Goal: Information Seeking & Learning: Learn about a topic

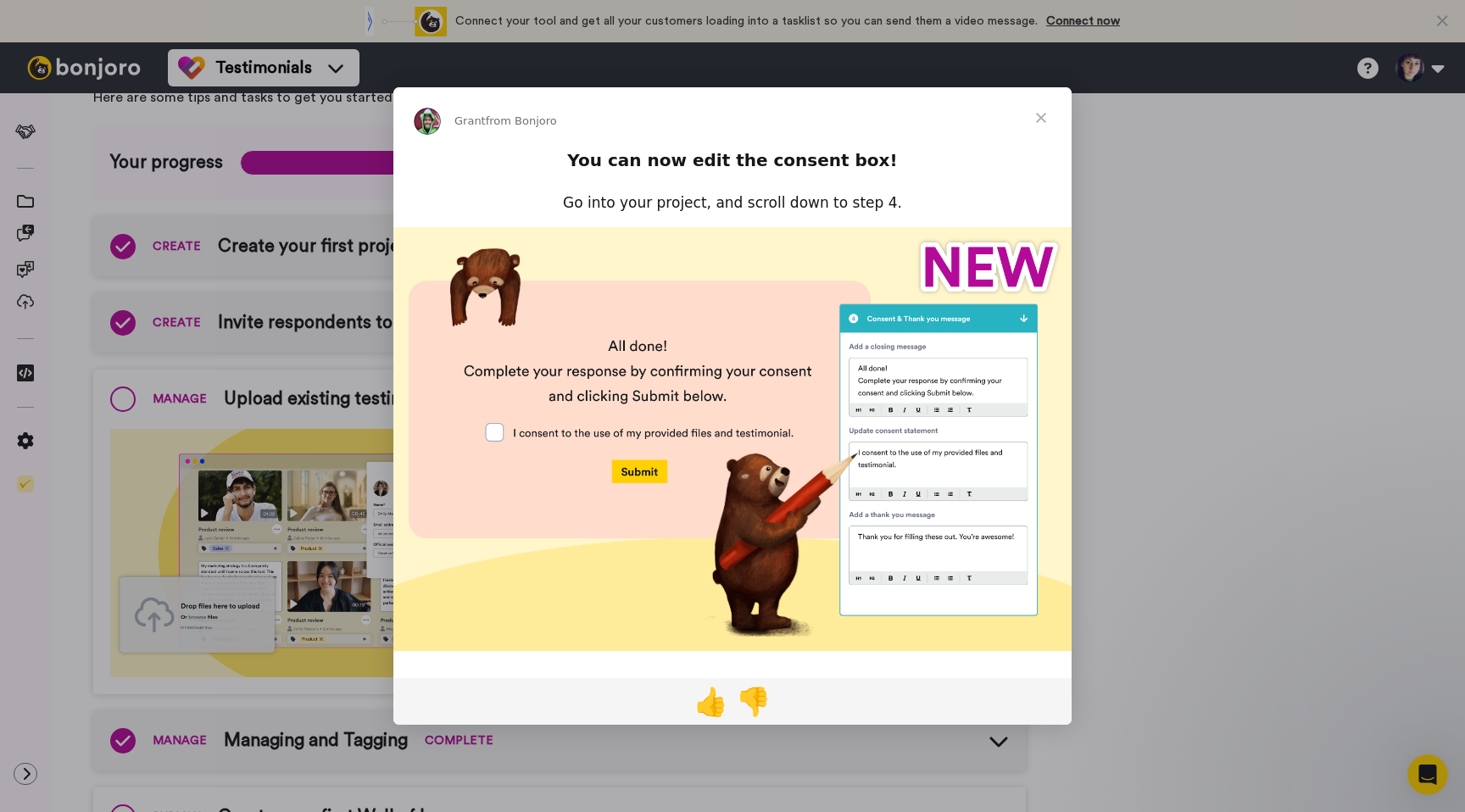
click at [1043, 112] on span "Close" at bounding box center [1041, 117] width 61 height 61
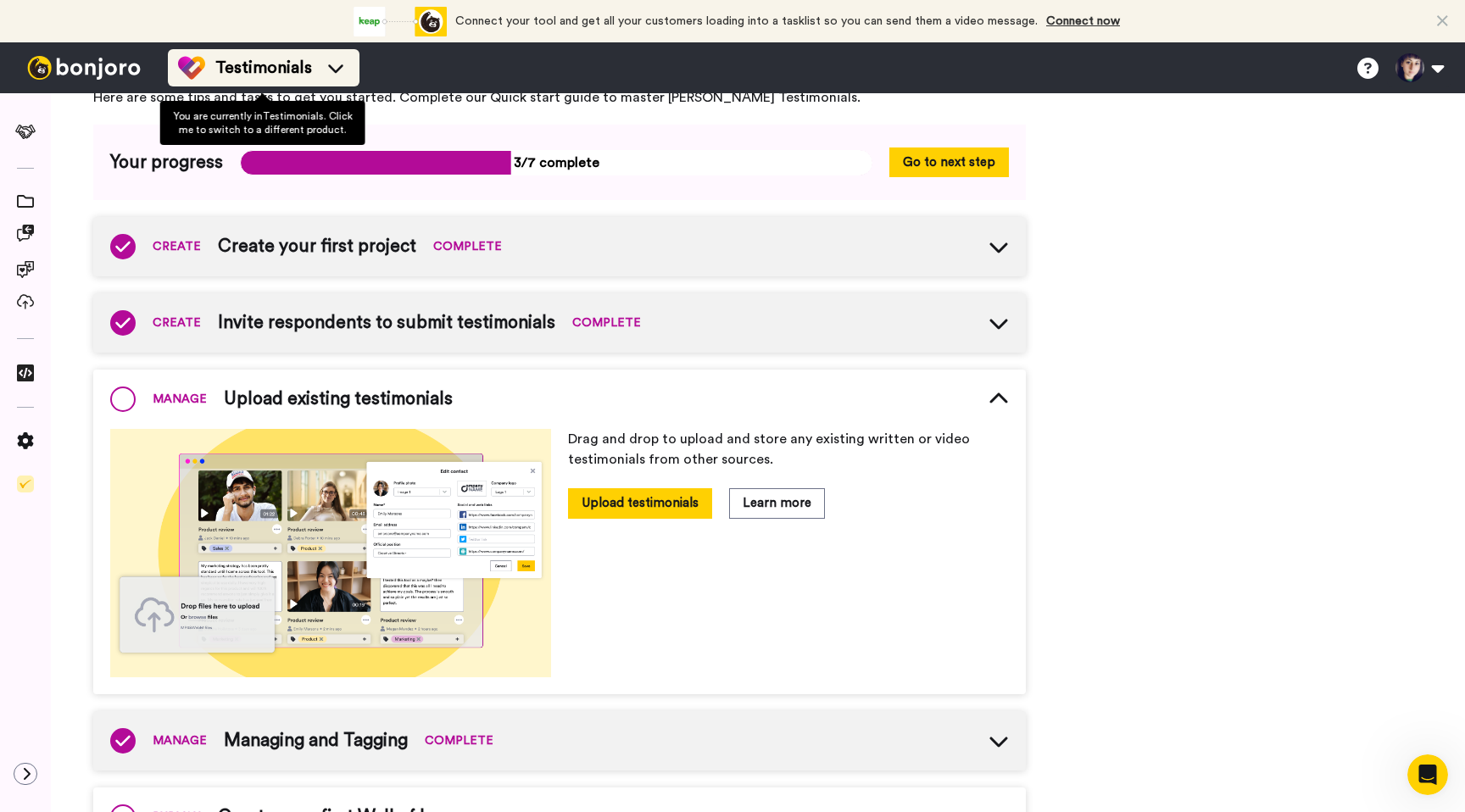
click at [269, 70] on span "Testimonials" at bounding box center [263, 67] width 97 height 23
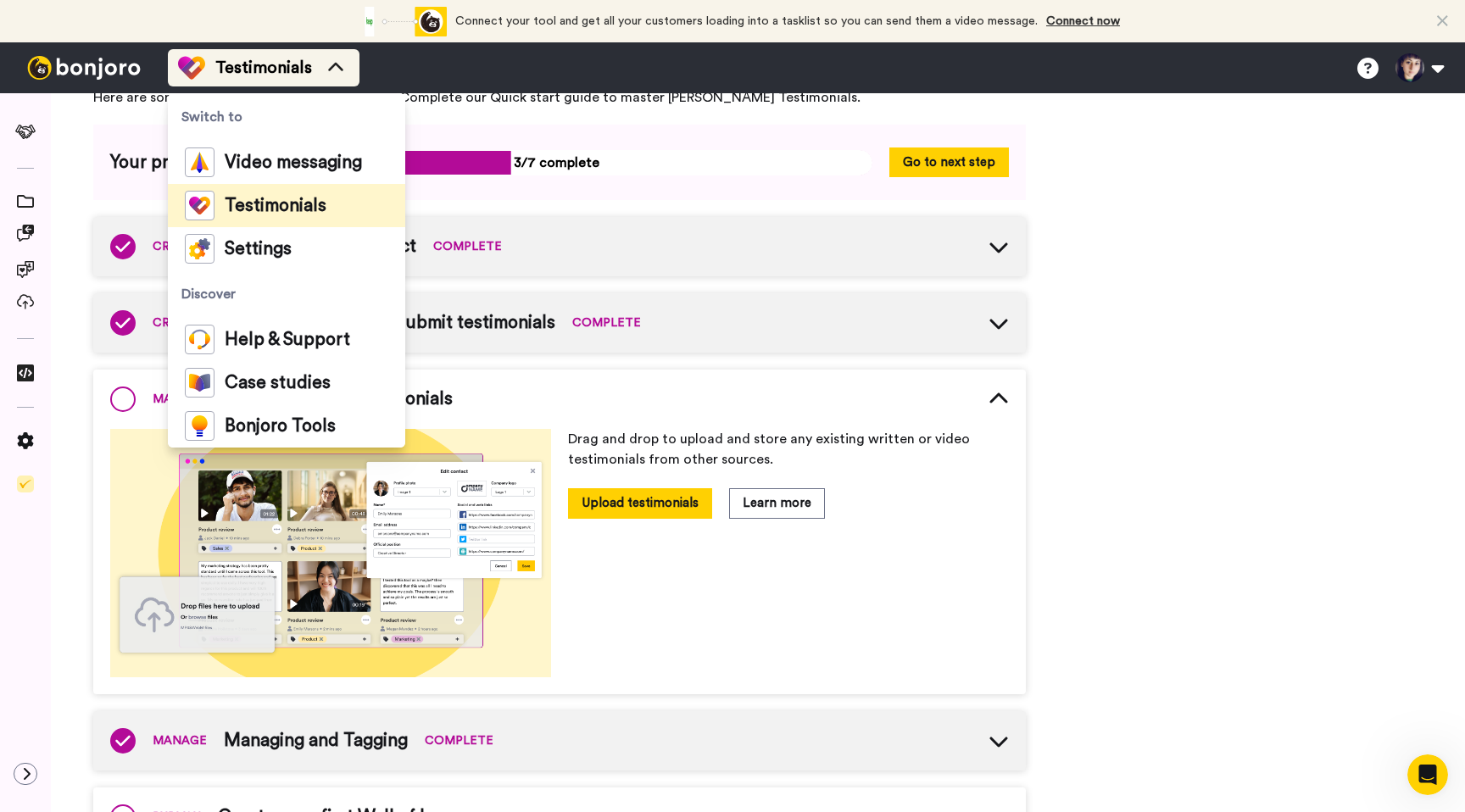
click at [269, 70] on span "Testimonials" at bounding box center [263, 67] width 97 height 23
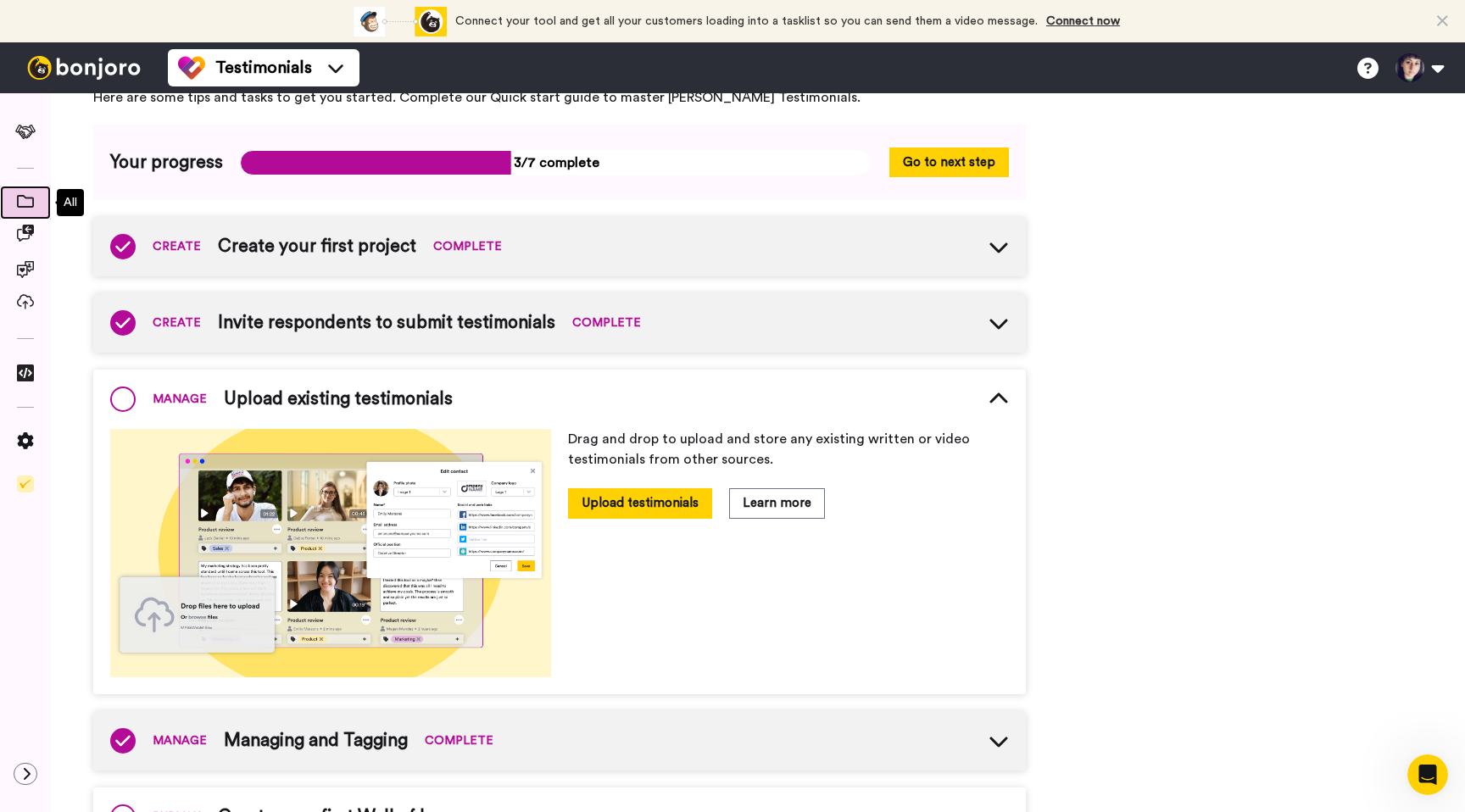
click at [24, 201] on icon at bounding box center [24, 201] width 17 height 13
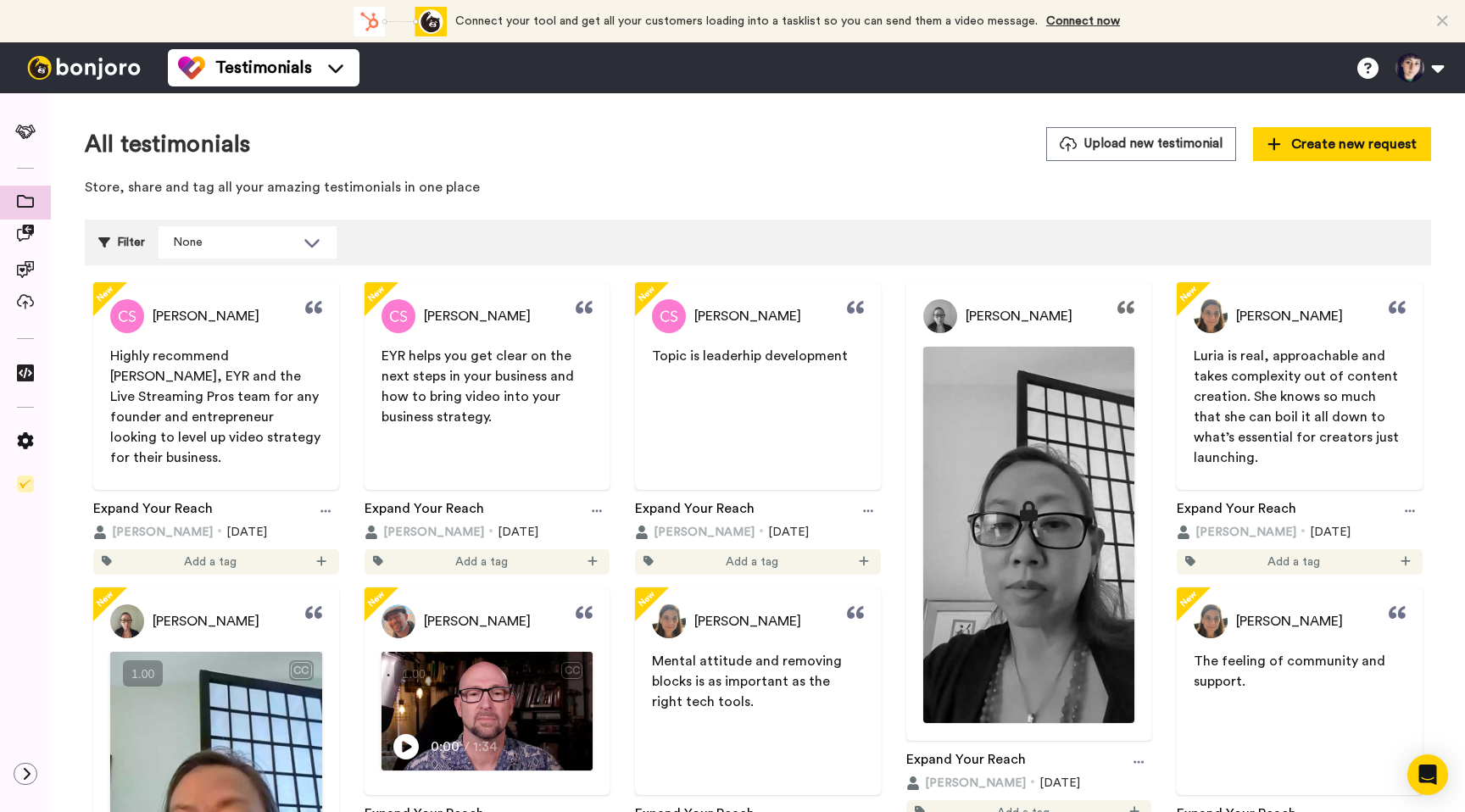
click at [178, 373] on span "Highly recommend [PERSON_NAME], EYR and the Live Streaming Pros team for any fo…" at bounding box center [217, 406] width 213 height 115
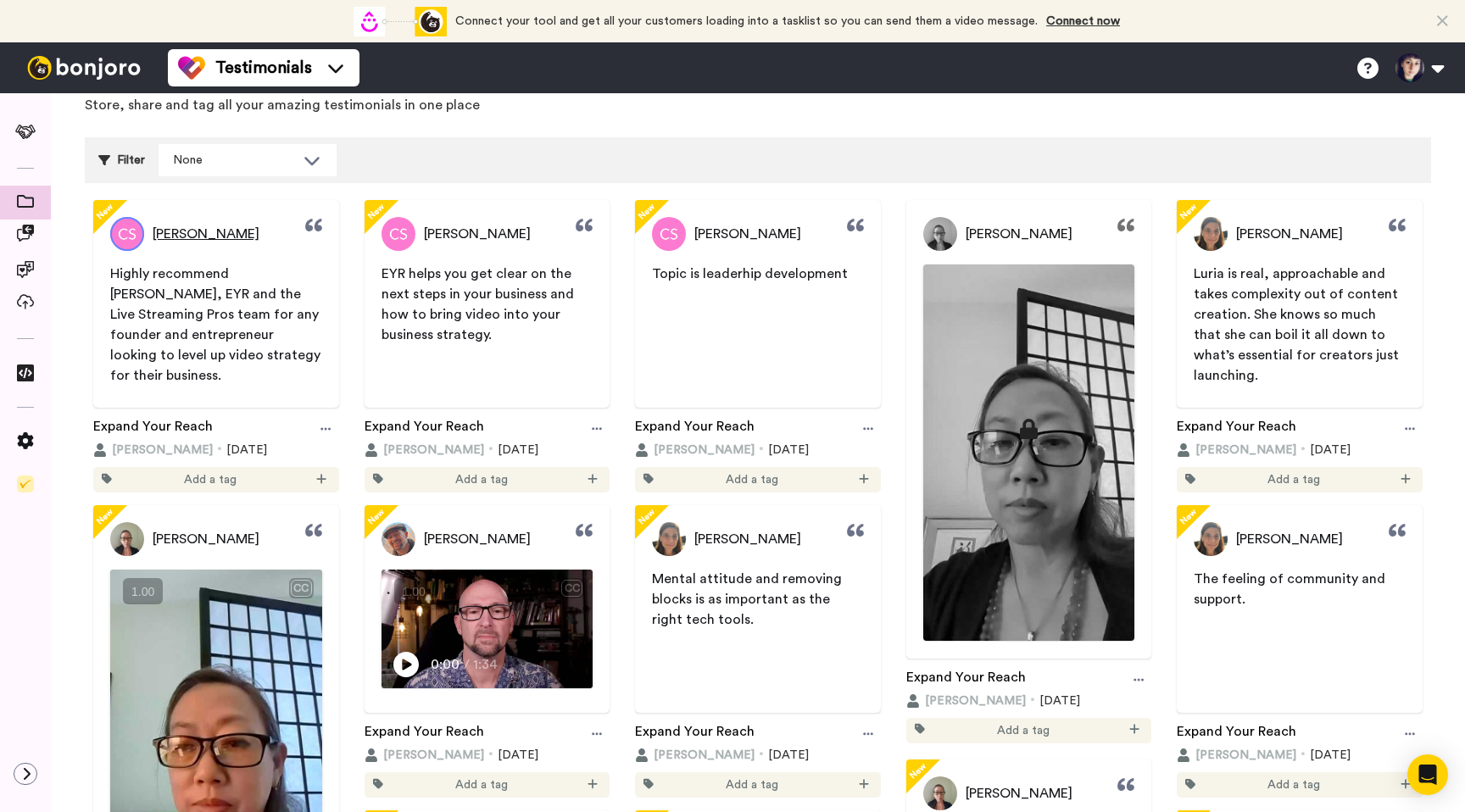
scroll to position [92, 0]
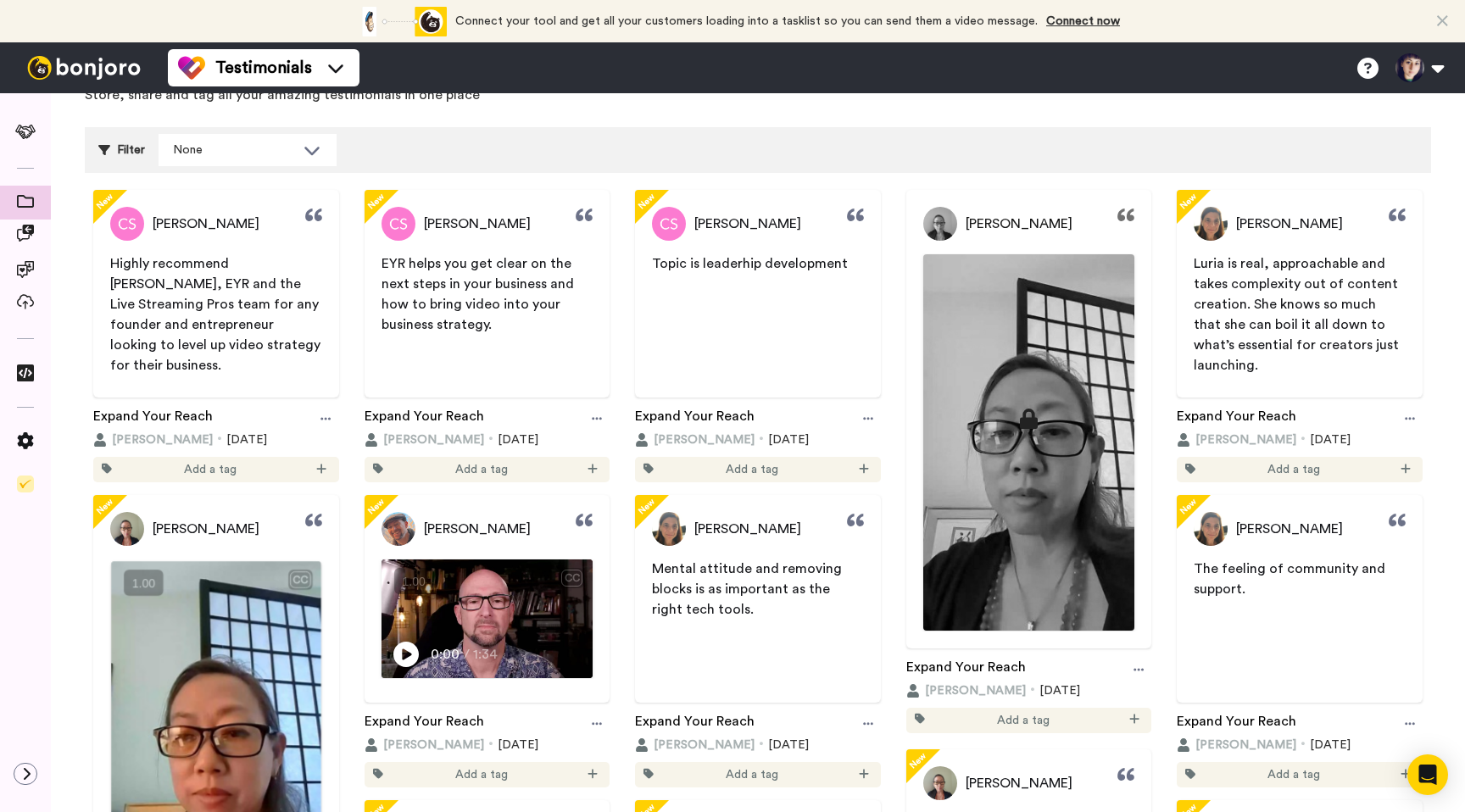
click at [269, 683] on img at bounding box center [216, 748] width 210 height 372
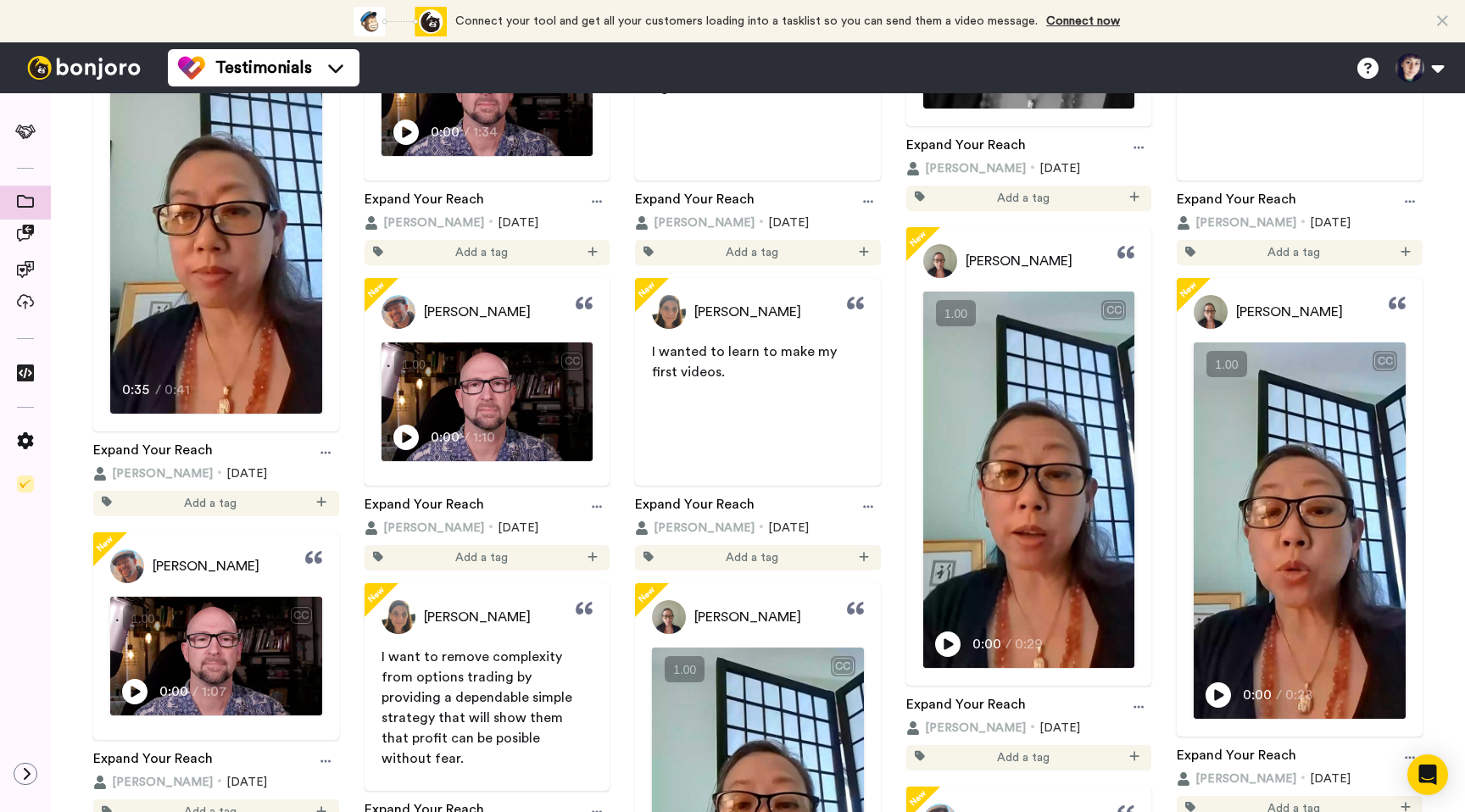
scroll to position [613, 0]
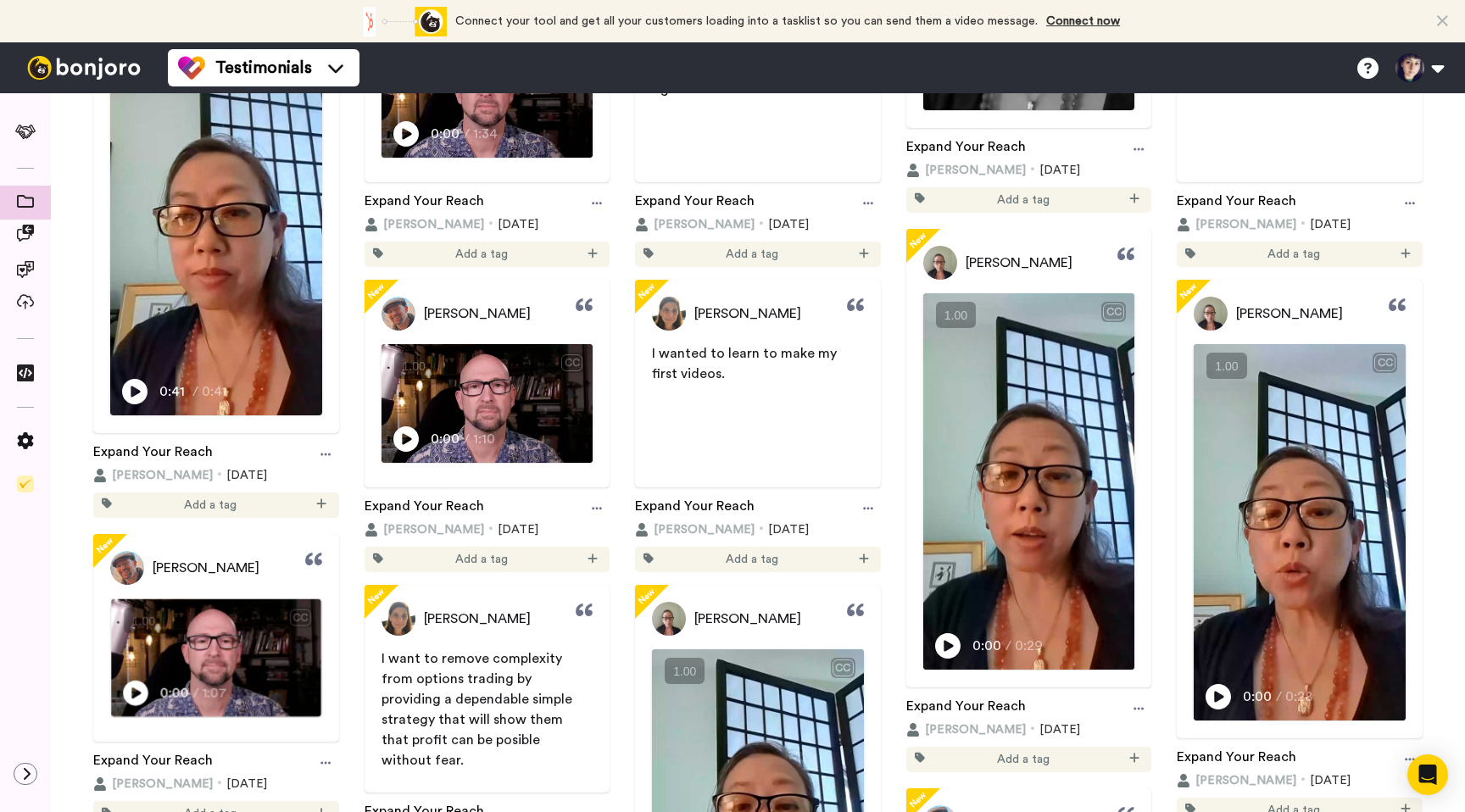
click at [138, 687] on icon at bounding box center [135, 693] width 25 height 25
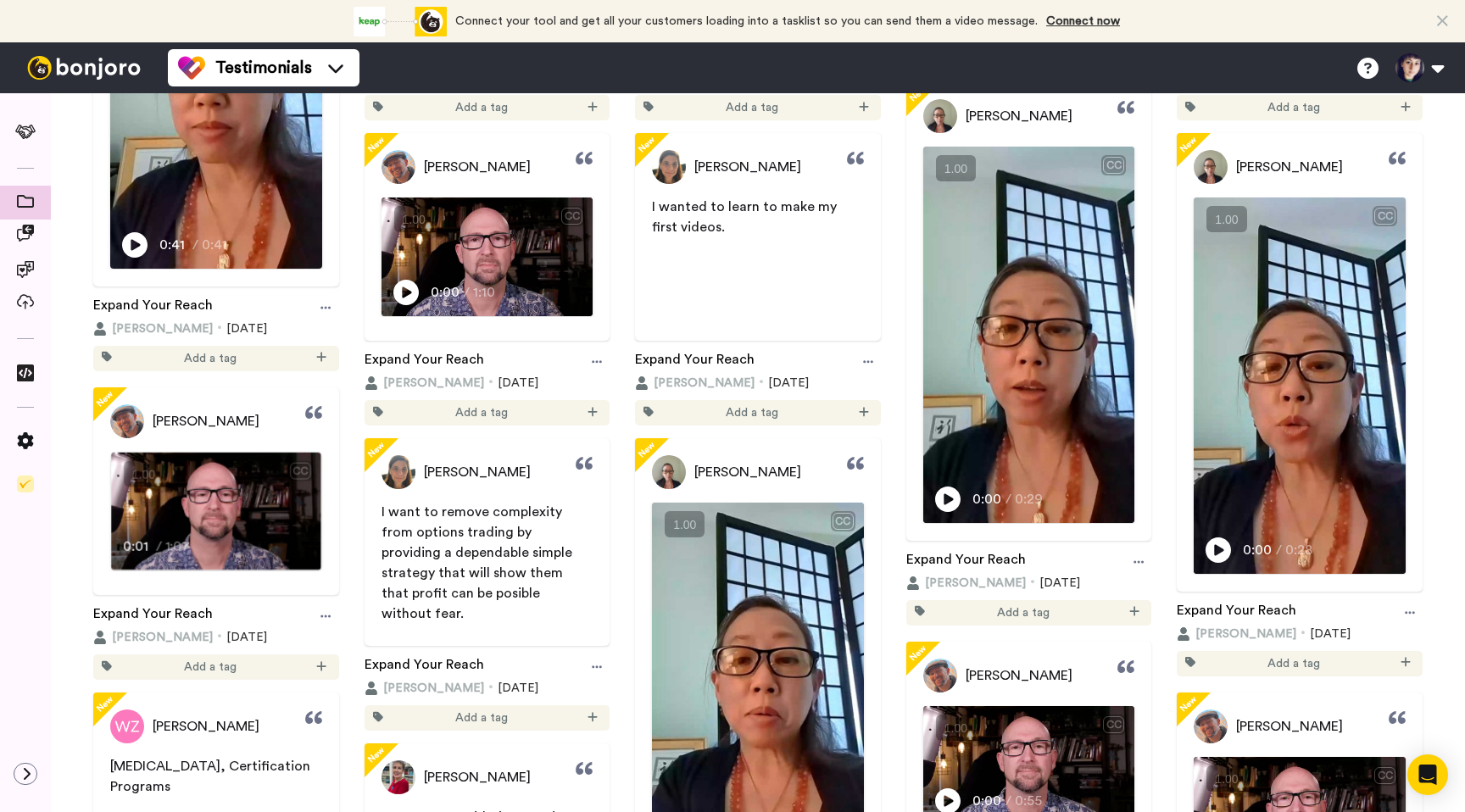
scroll to position [762, 0]
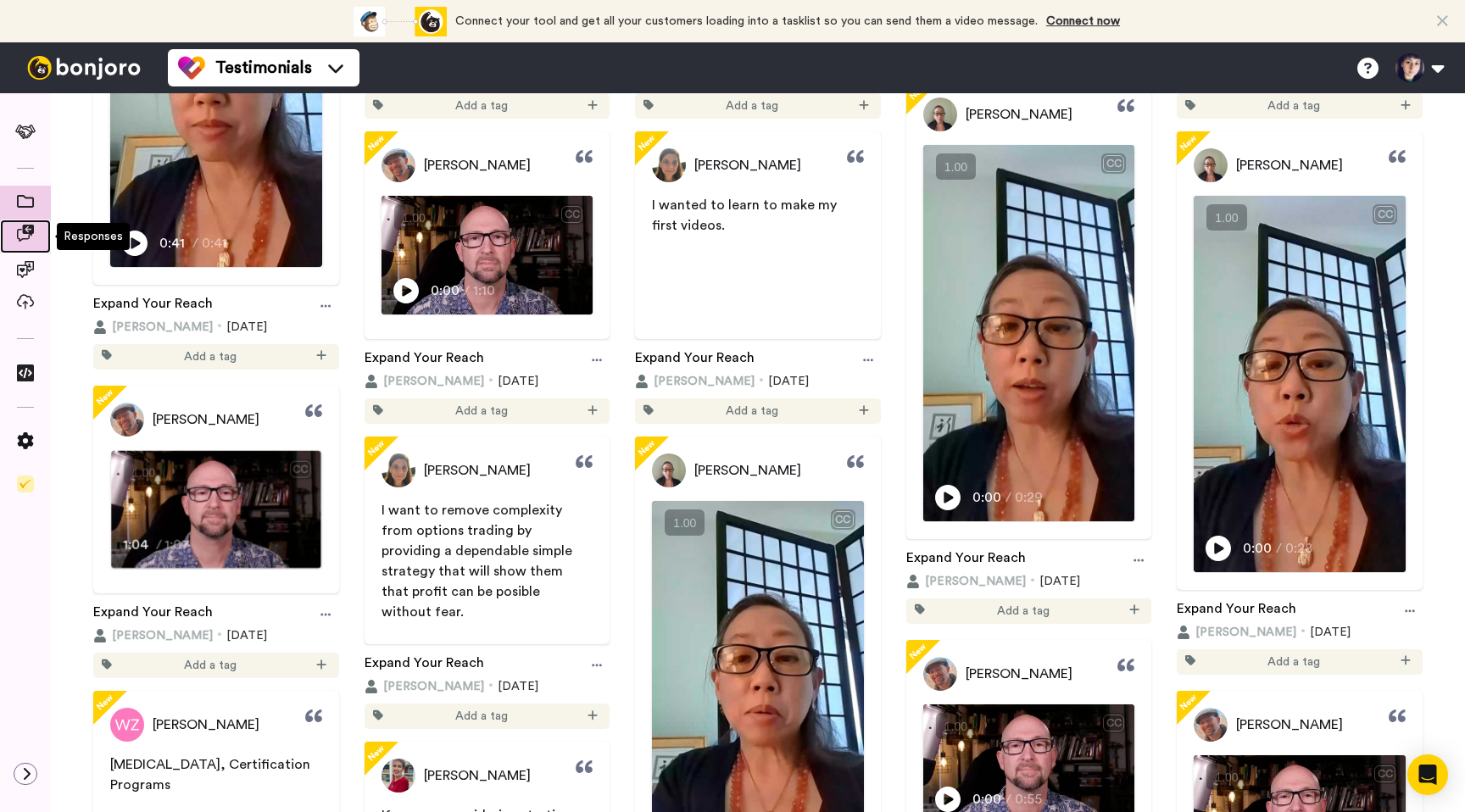
click at [18, 232] on icon at bounding box center [24, 232] width 17 height 17
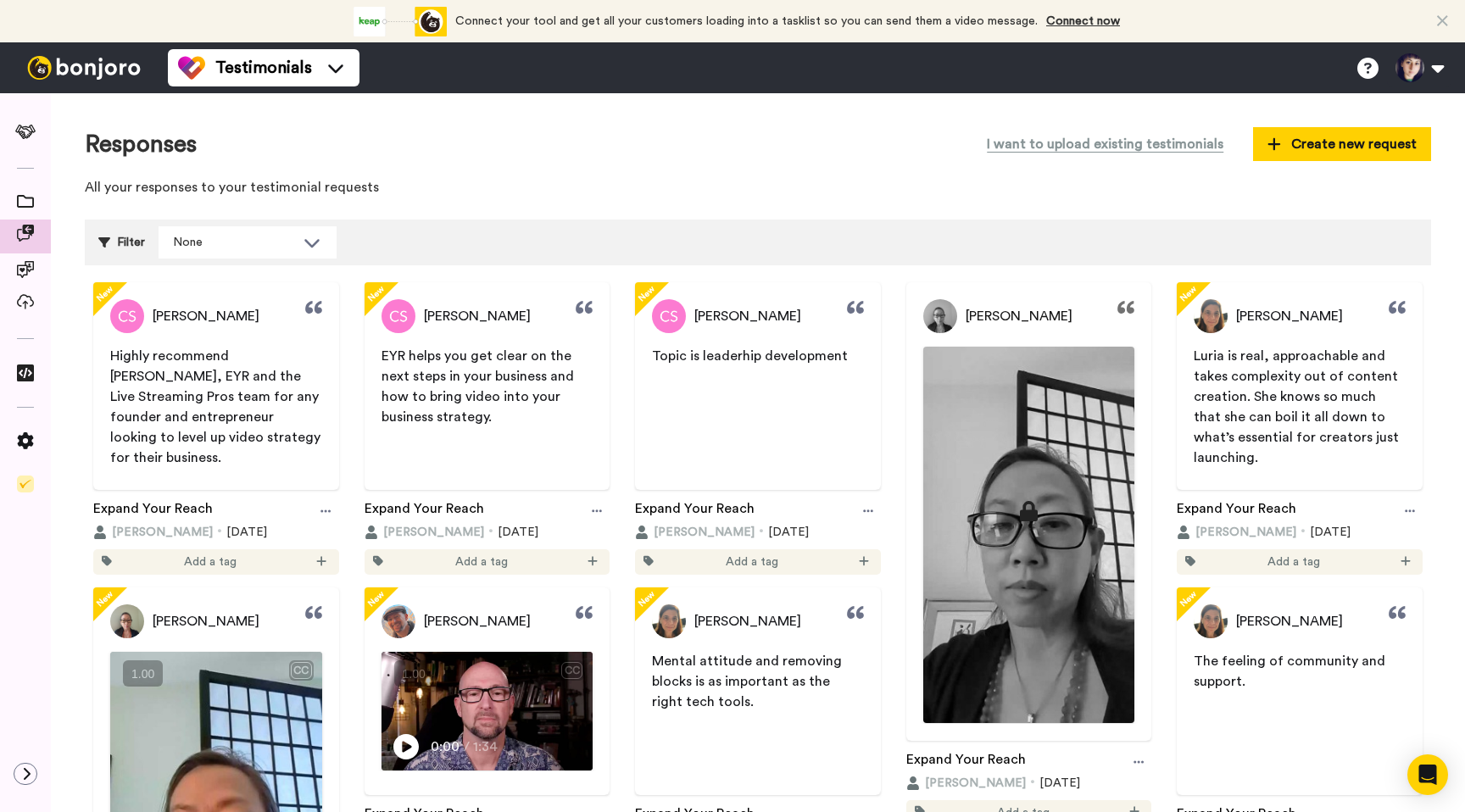
click at [212, 225] on div "Filter None" at bounding box center [757, 242] width 1347 height 46
click at [277, 230] on div "None" at bounding box center [247, 242] width 177 height 30
click at [288, 243] on div "None" at bounding box center [234, 242] width 122 height 17
click at [19, 132] on icon at bounding box center [26, 131] width 21 height 15
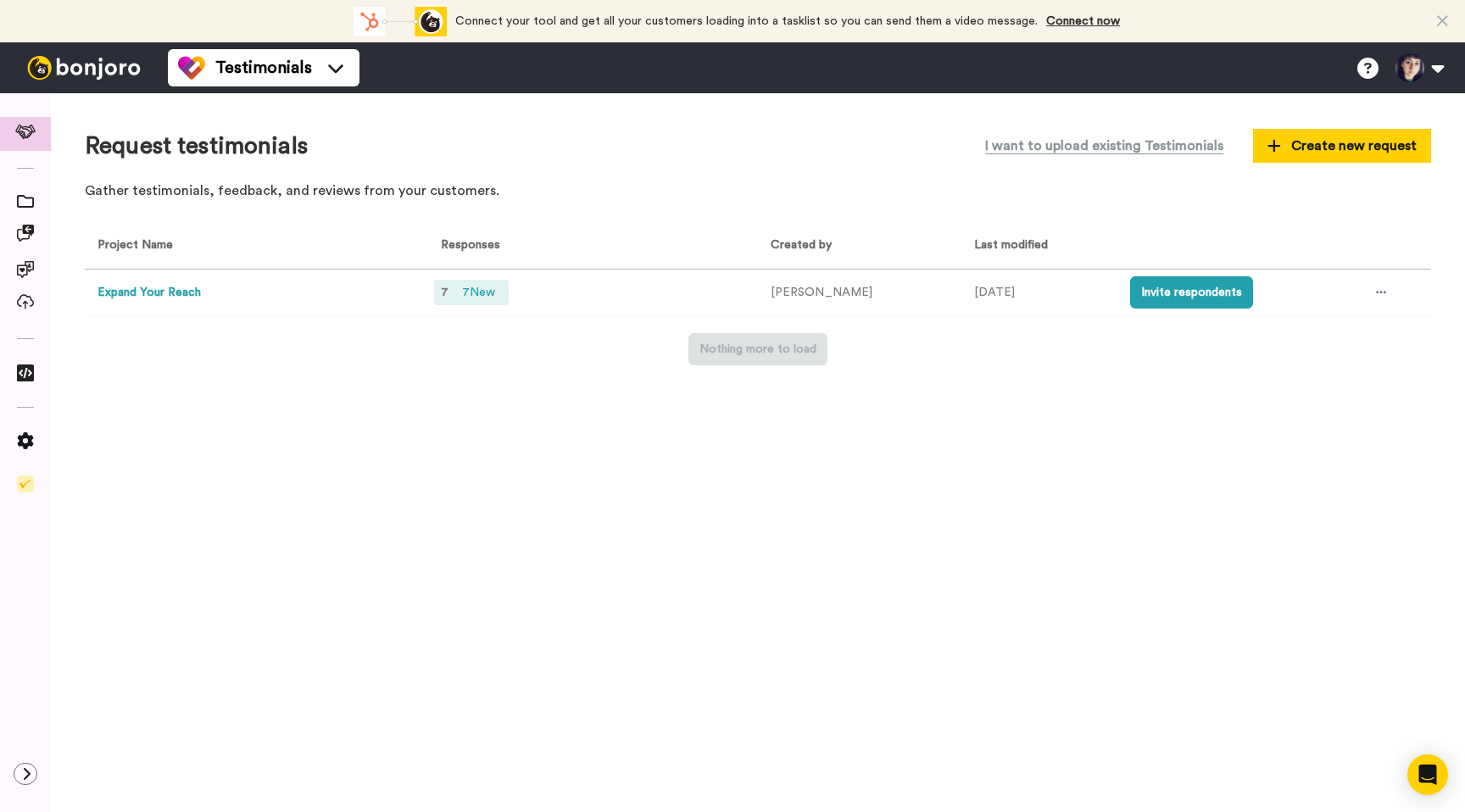
click at [473, 292] on span "7 New" at bounding box center [479, 292] width 47 height 18
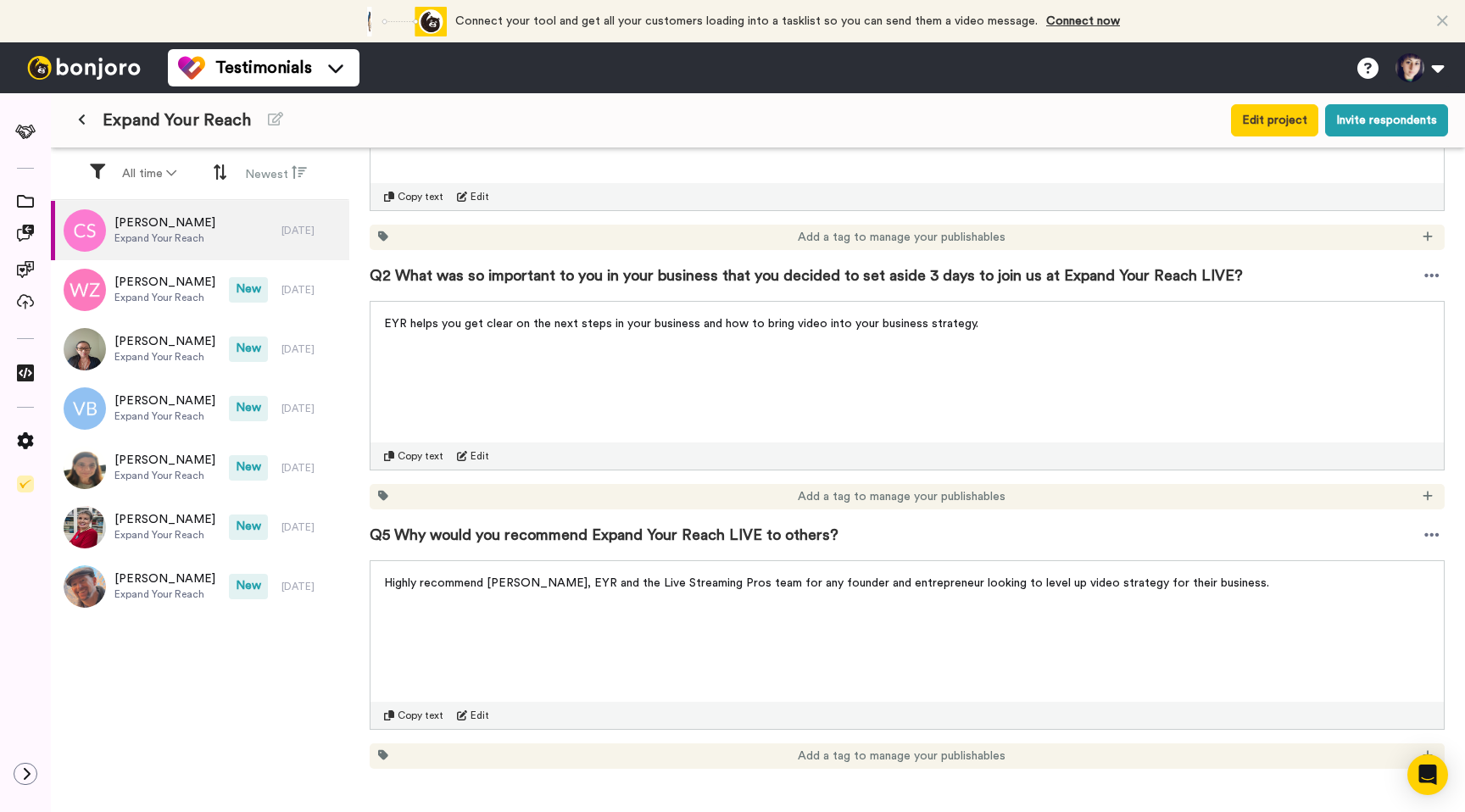
scroll to position [459, 0]
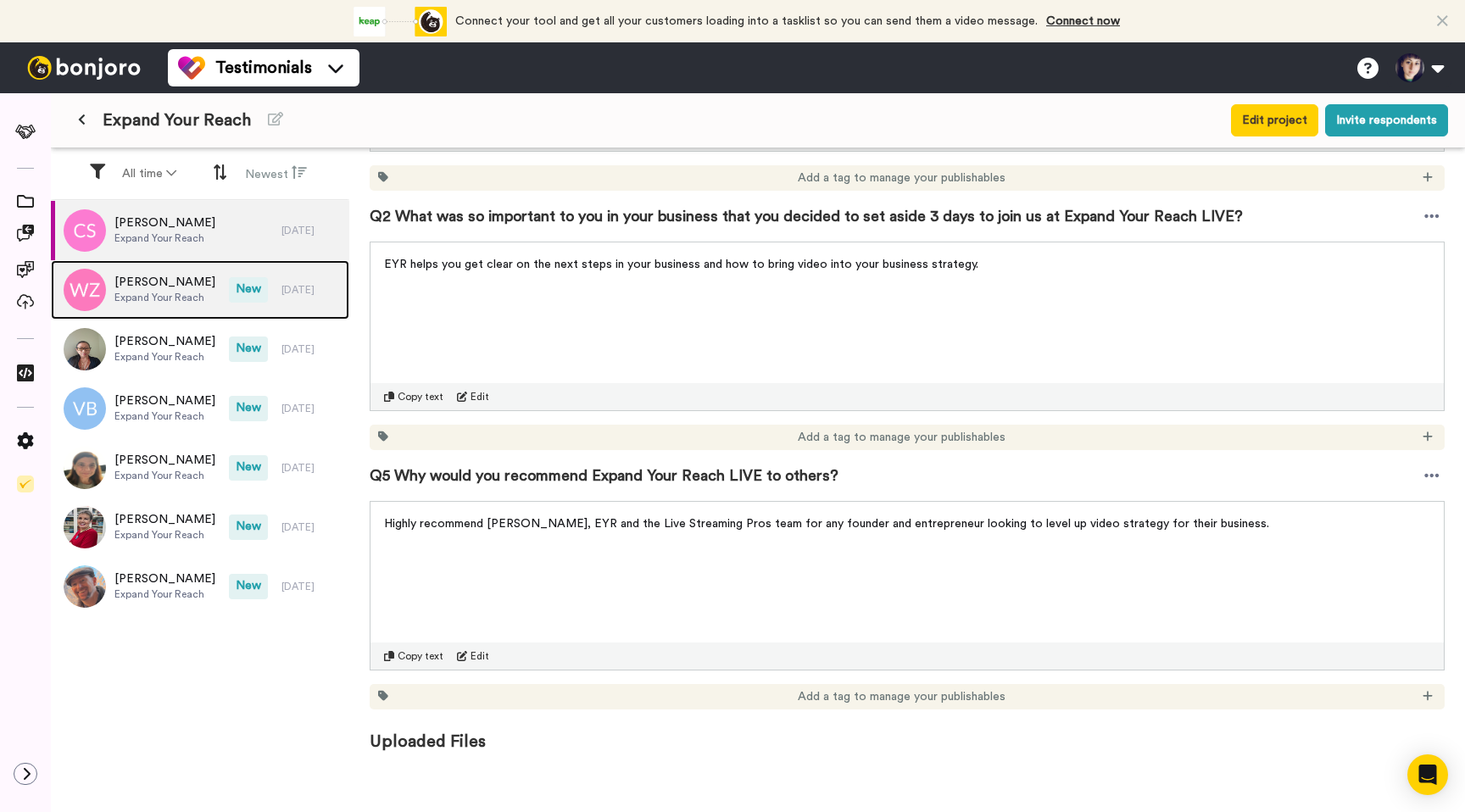
click at [153, 285] on span "[PERSON_NAME]" at bounding box center [165, 282] width 101 height 17
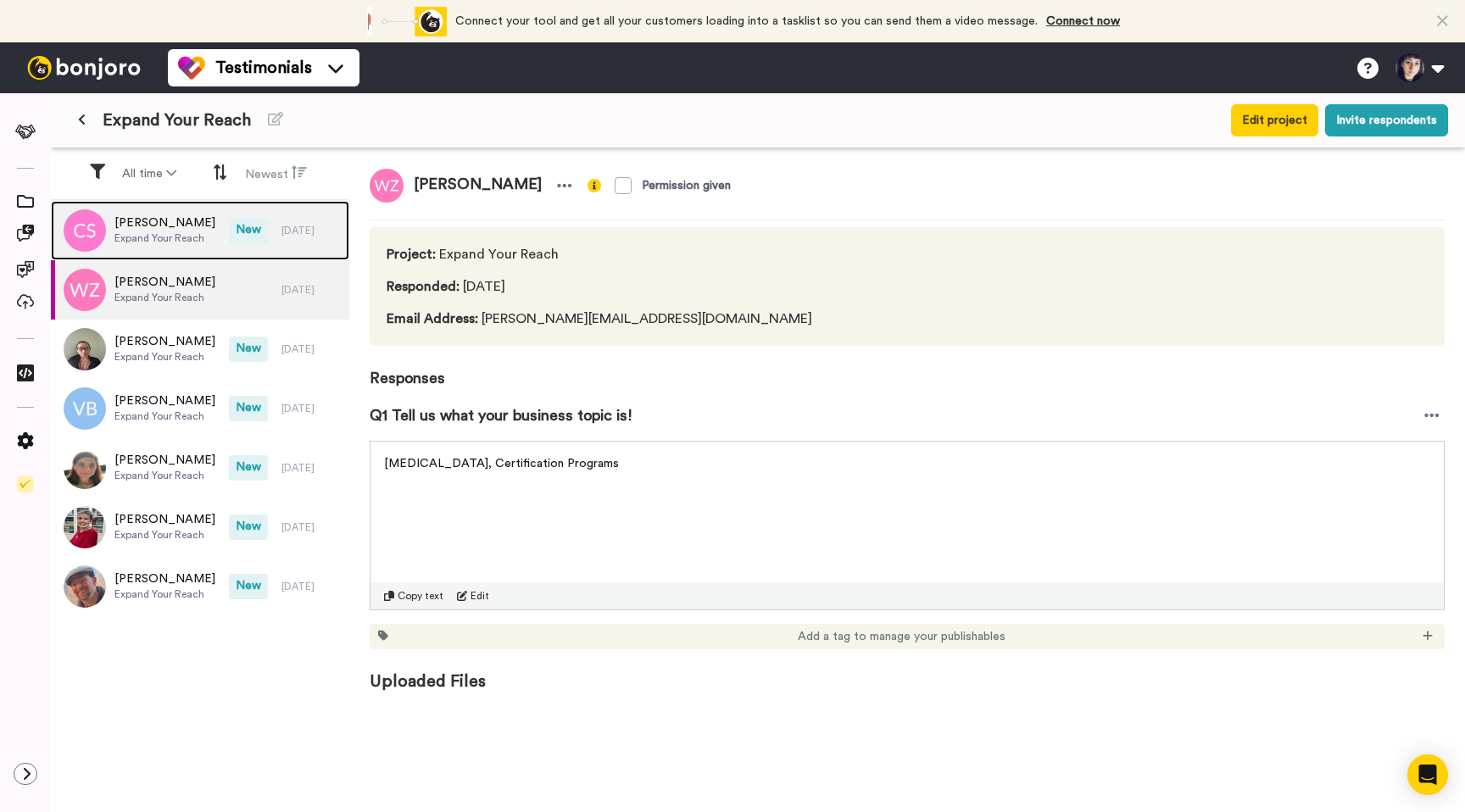
click at [124, 235] on span "Expand Your Reach" at bounding box center [165, 238] width 101 height 14
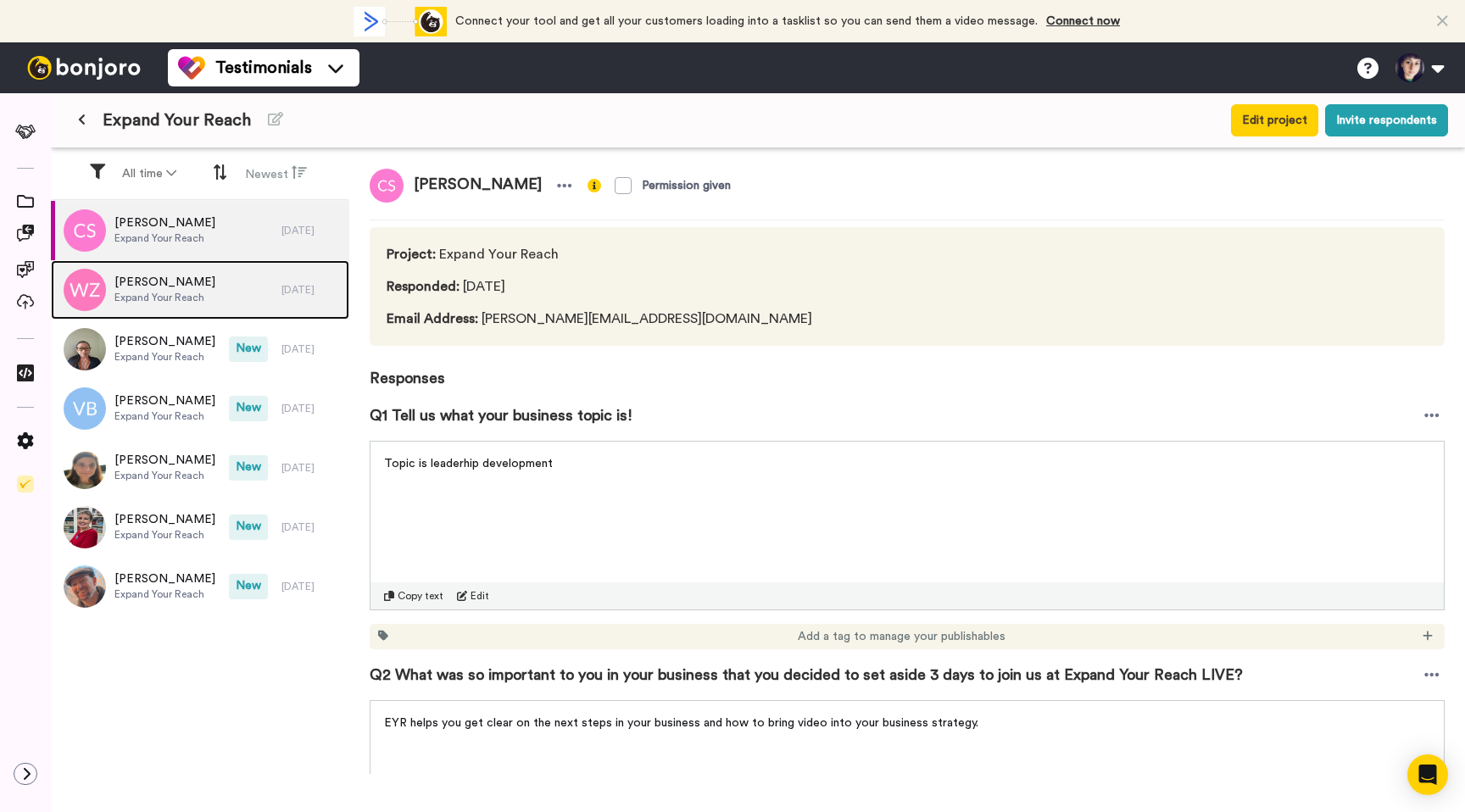
click at [150, 303] on span "Expand Your Reach" at bounding box center [165, 298] width 101 height 14
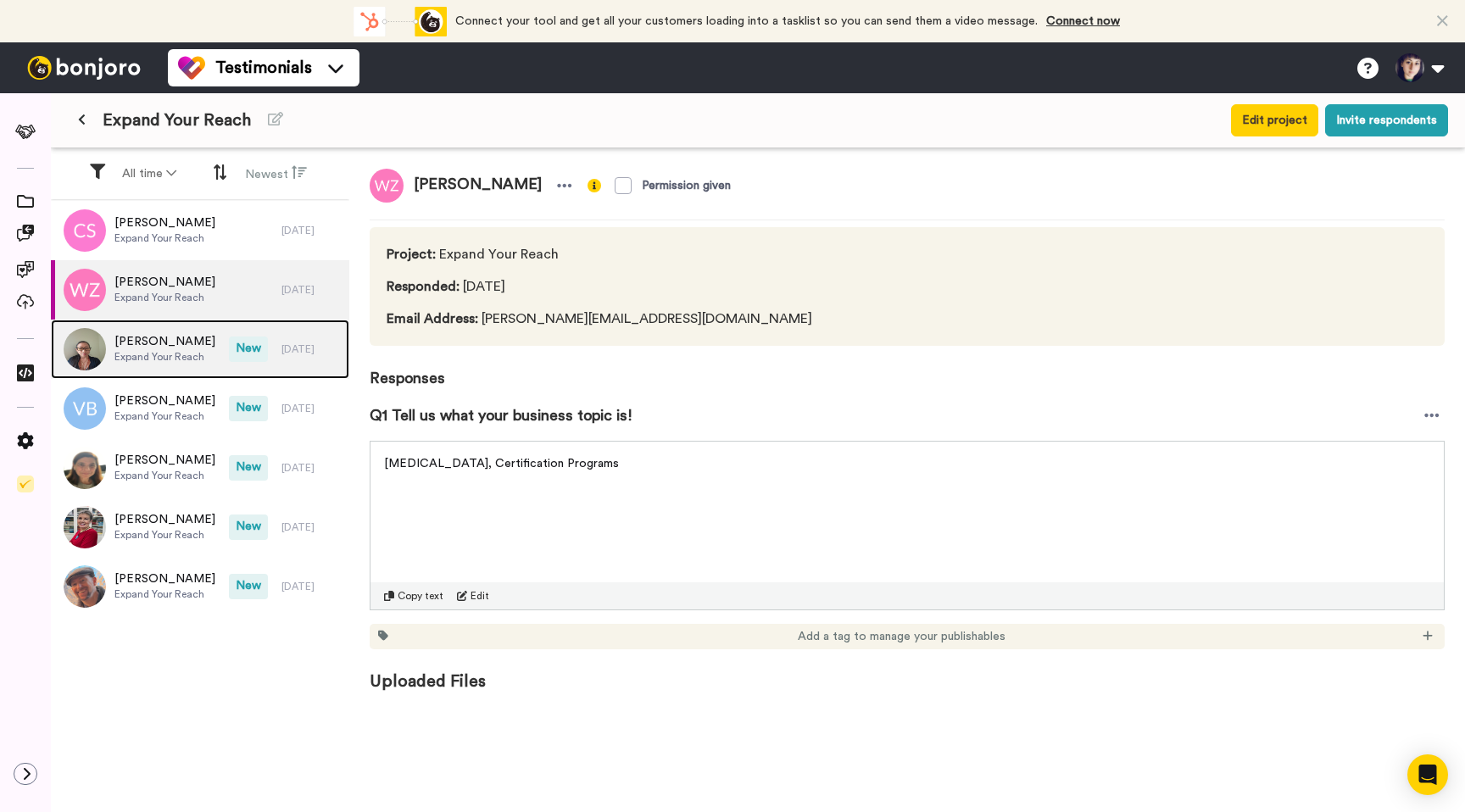
click at [158, 344] on span "[PERSON_NAME]" at bounding box center [165, 341] width 101 height 17
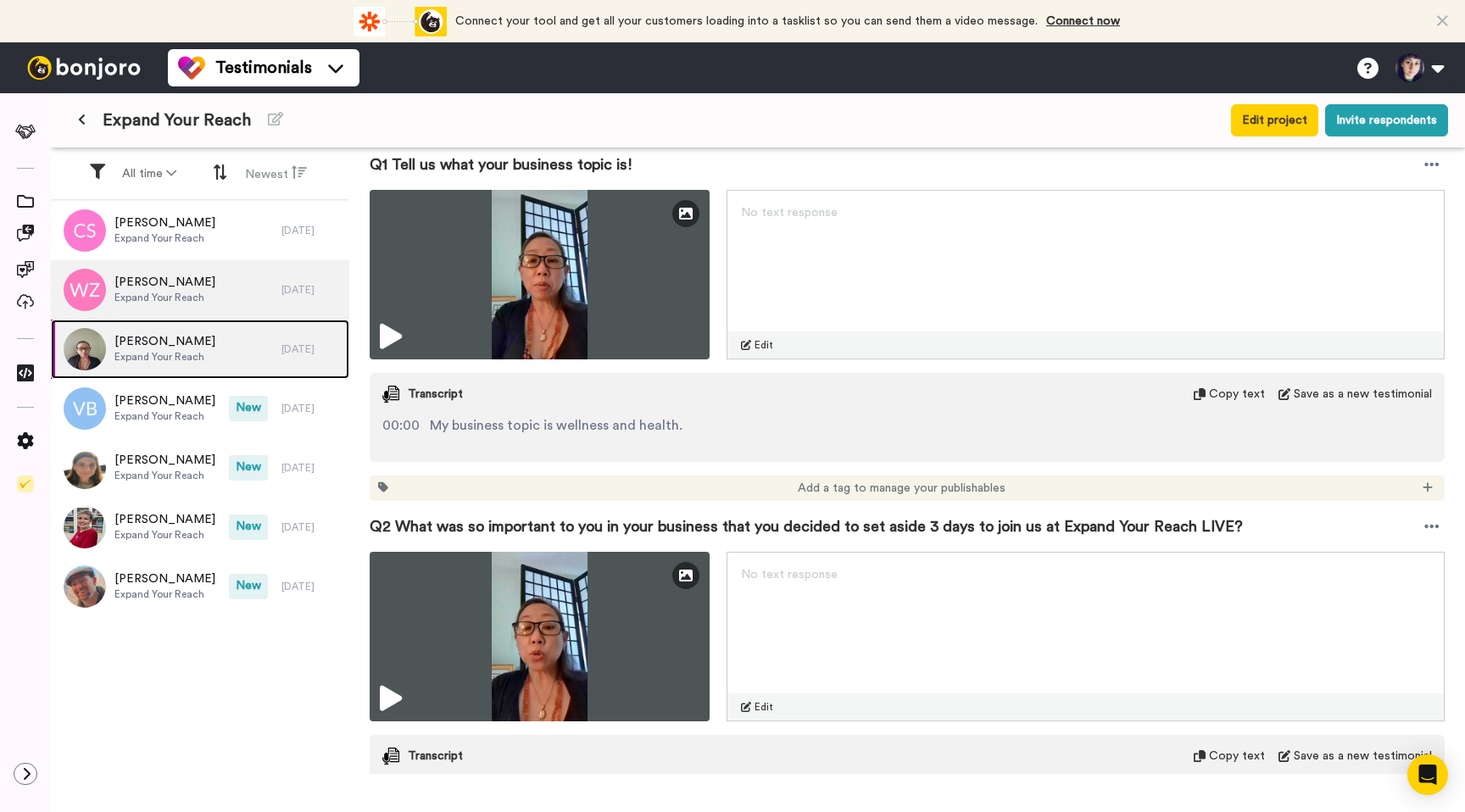
scroll to position [236, 0]
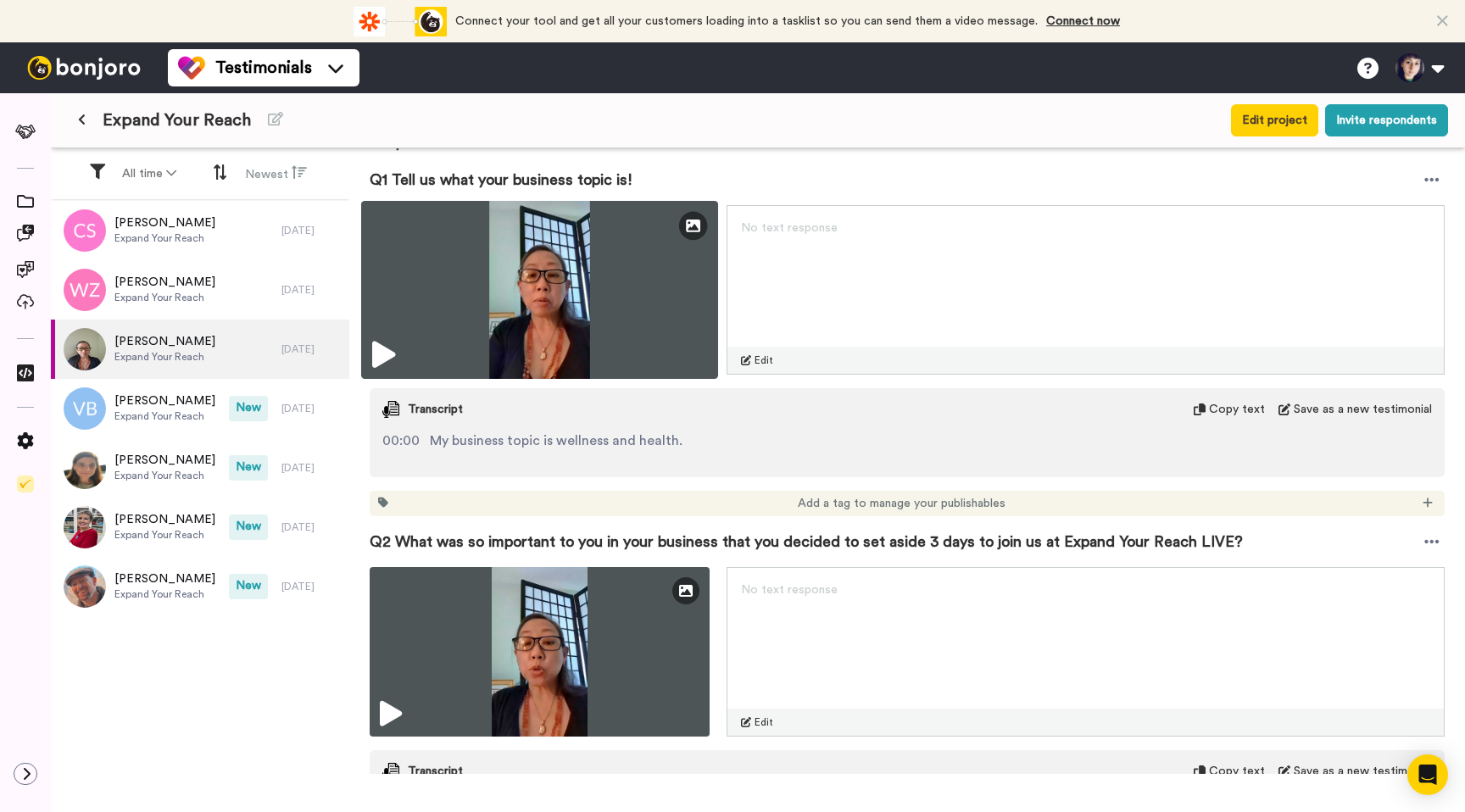
click at [383, 348] on icon at bounding box center [384, 355] width 23 height 27
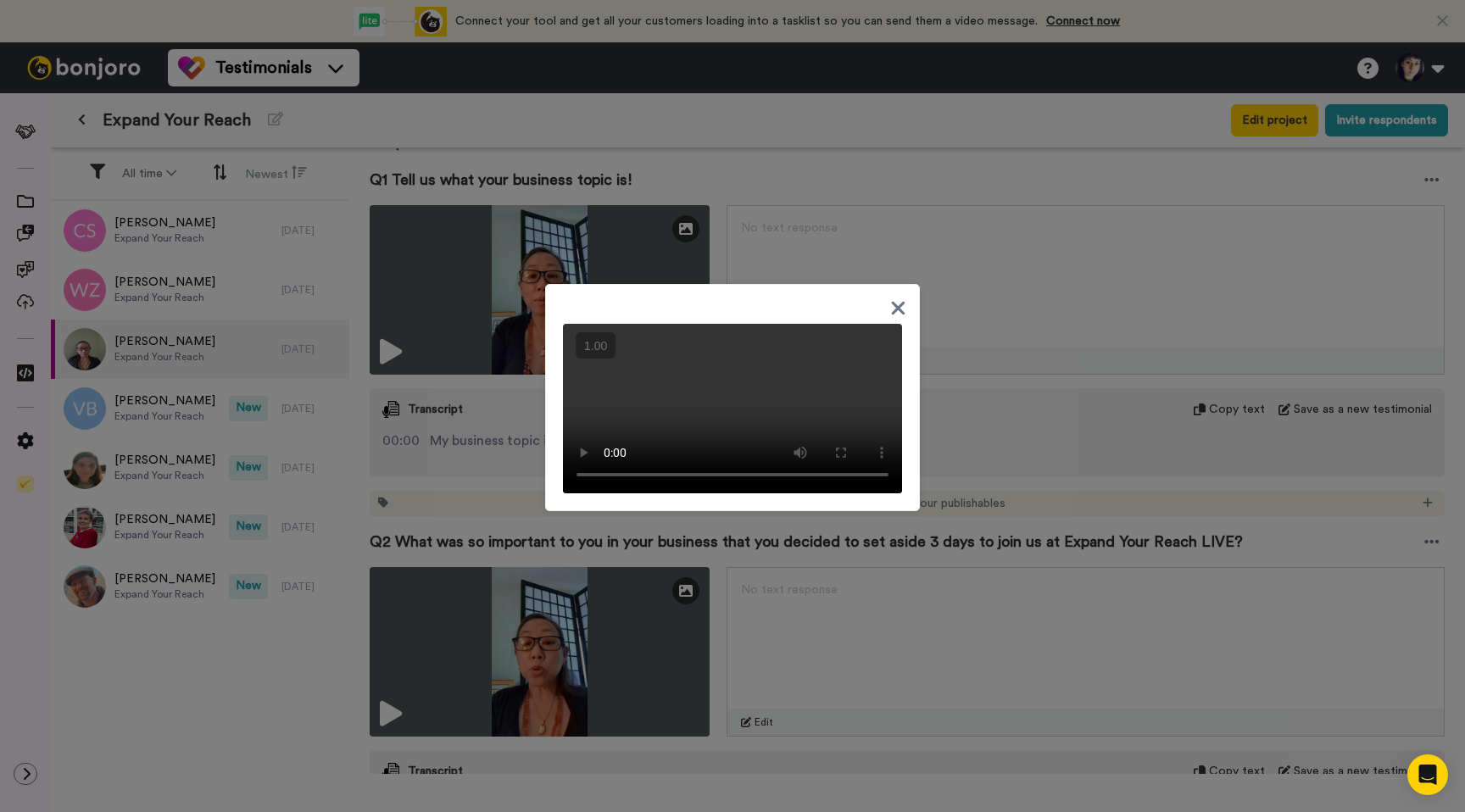
click at [993, 295] on div at bounding box center [732, 406] width 1465 height 812
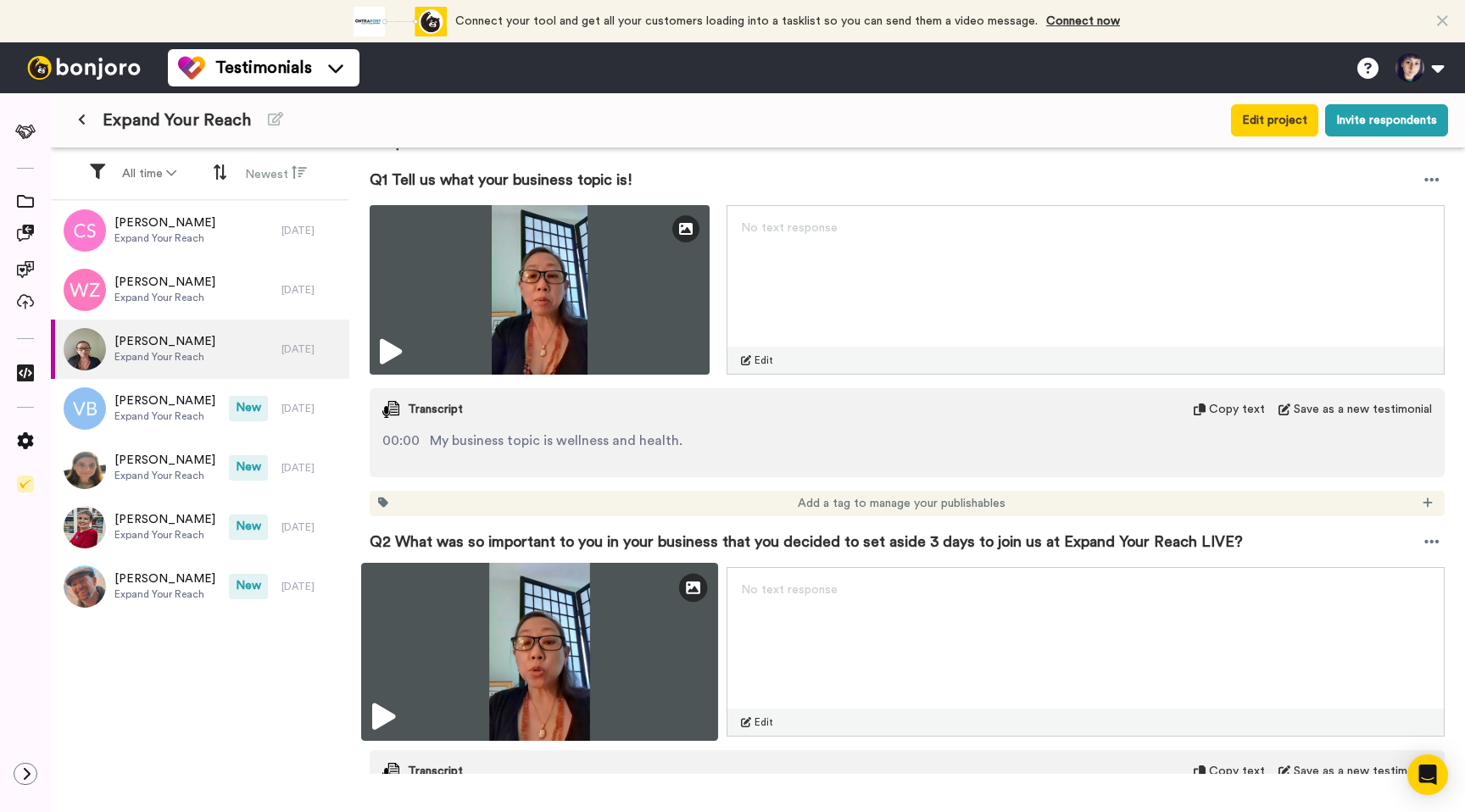
click at [398, 721] on img at bounding box center [540, 652] width 357 height 178
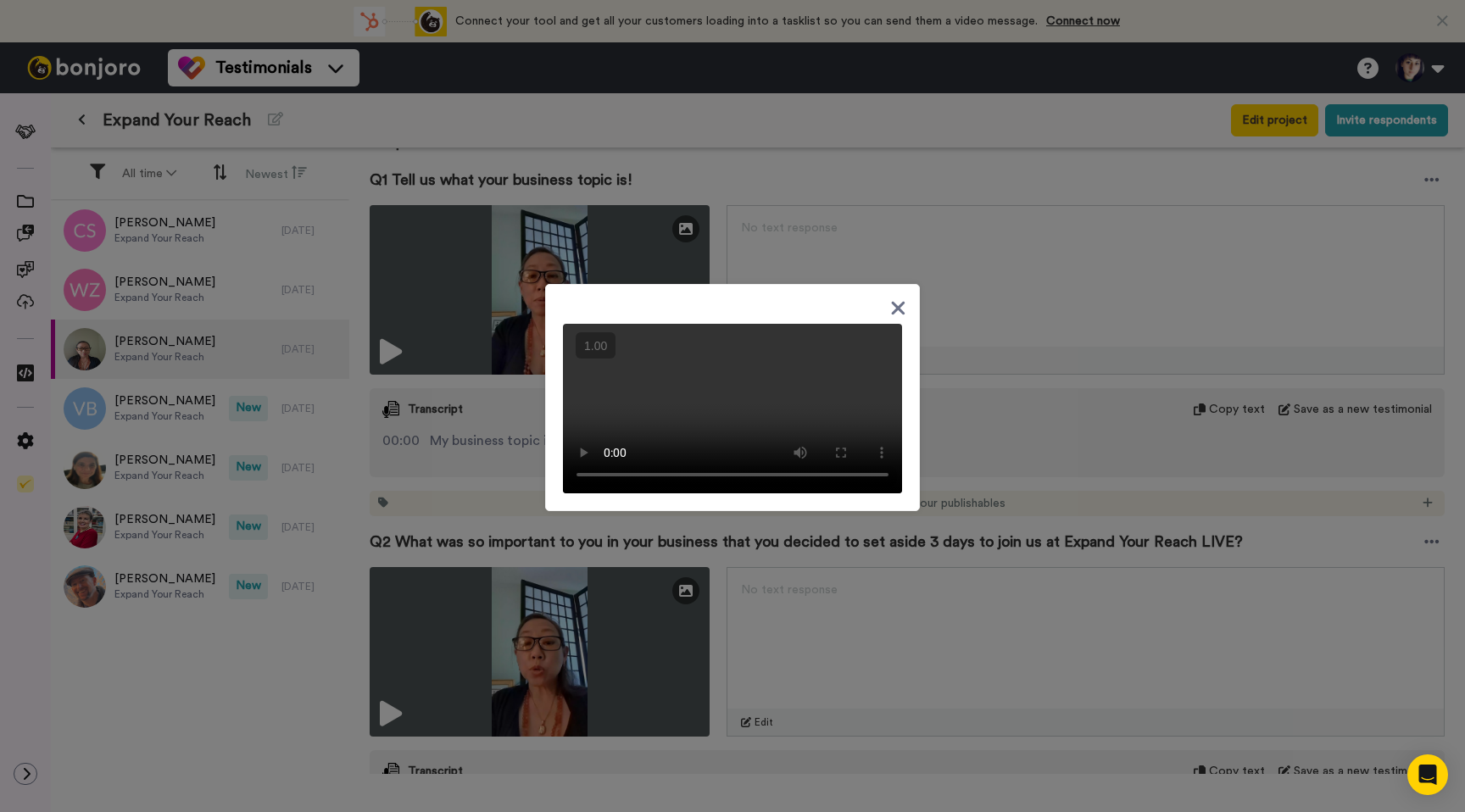
click at [995, 297] on div at bounding box center [732, 406] width 1465 height 812
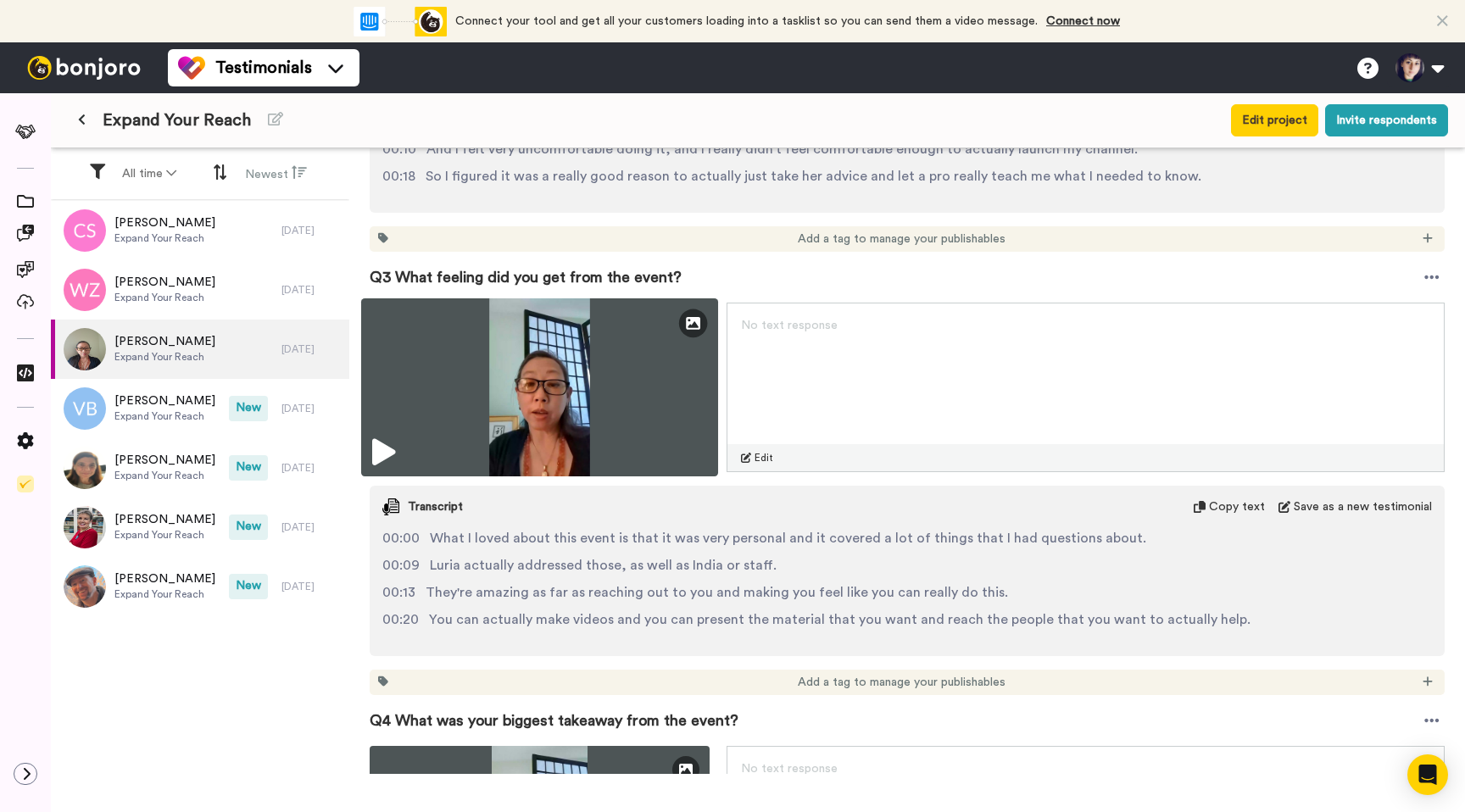
scroll to position [942, 0]
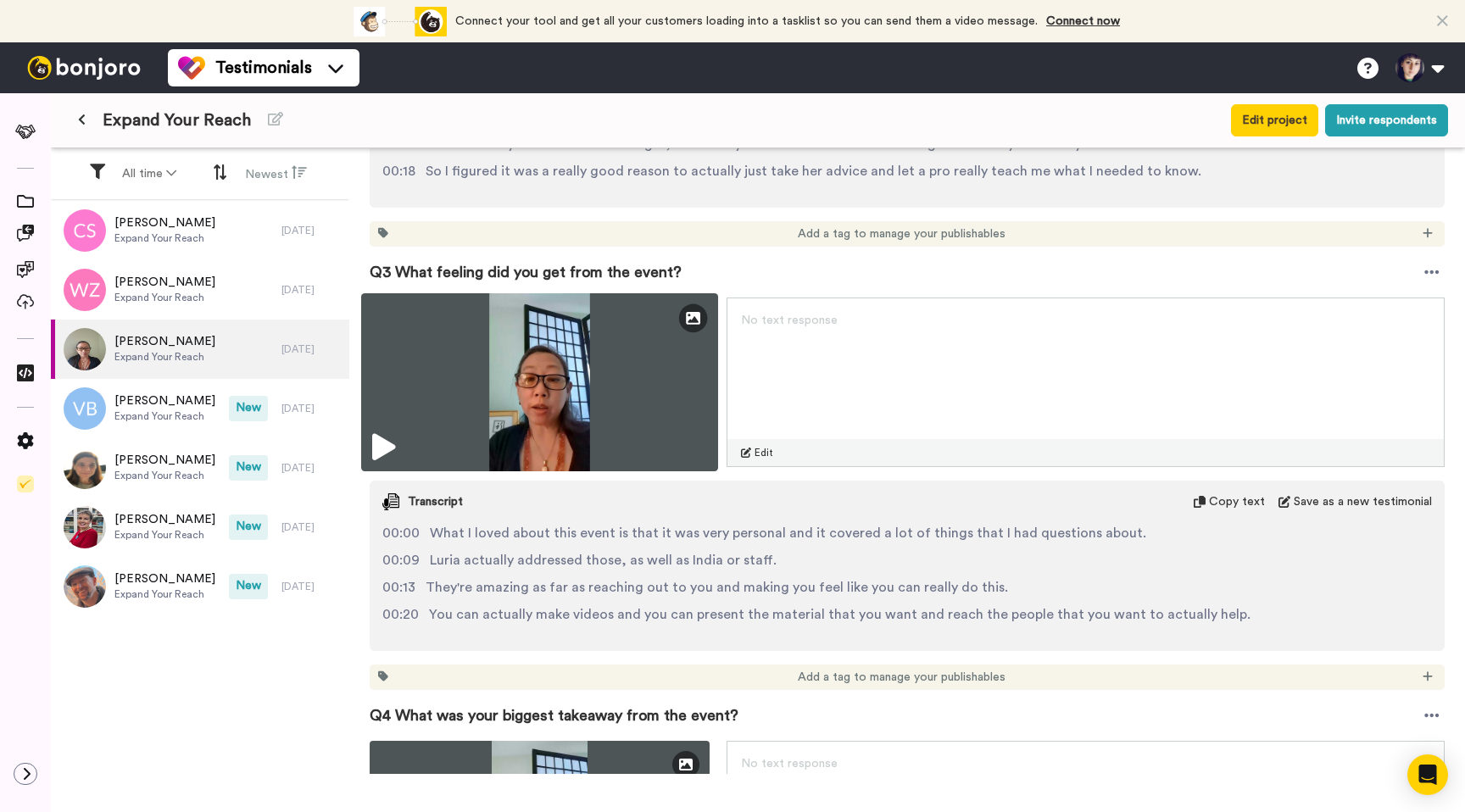
click at [386, 434] on icon at bounding box center [384, 447] width 23 height 27
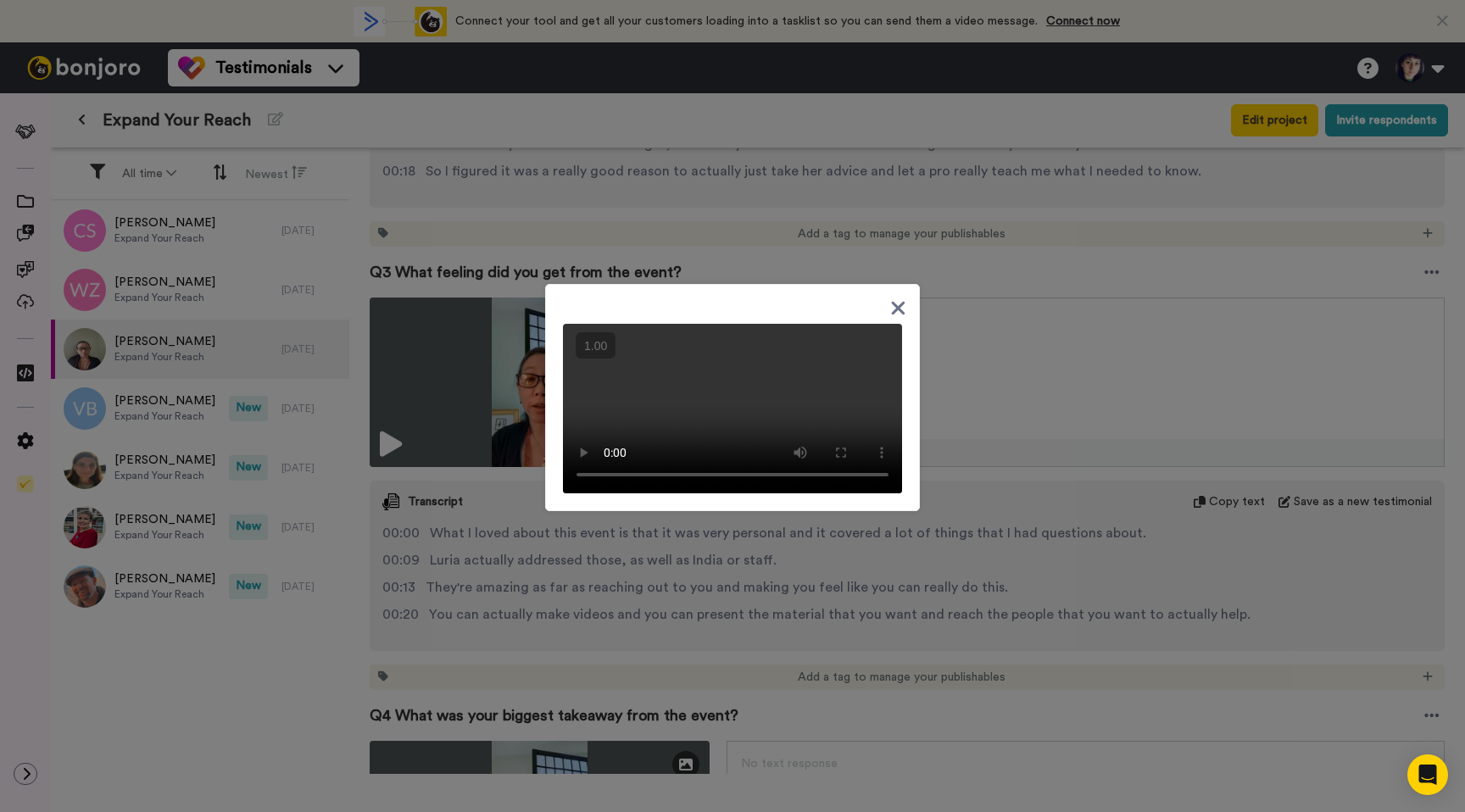
click at [1011, 404] on div at bounding box center [732, 406] width 1465 height 812
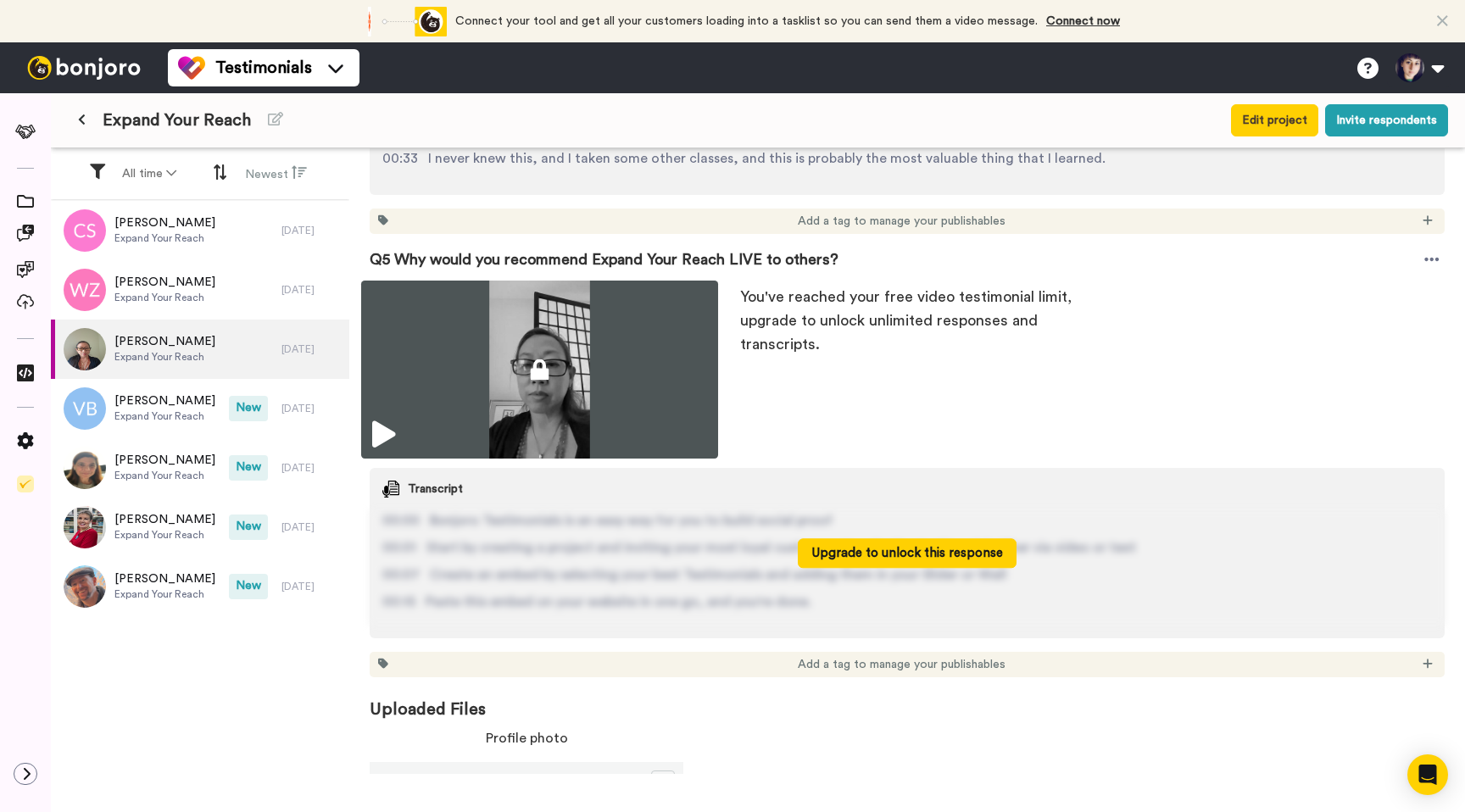
scroll to position [1862, 0]
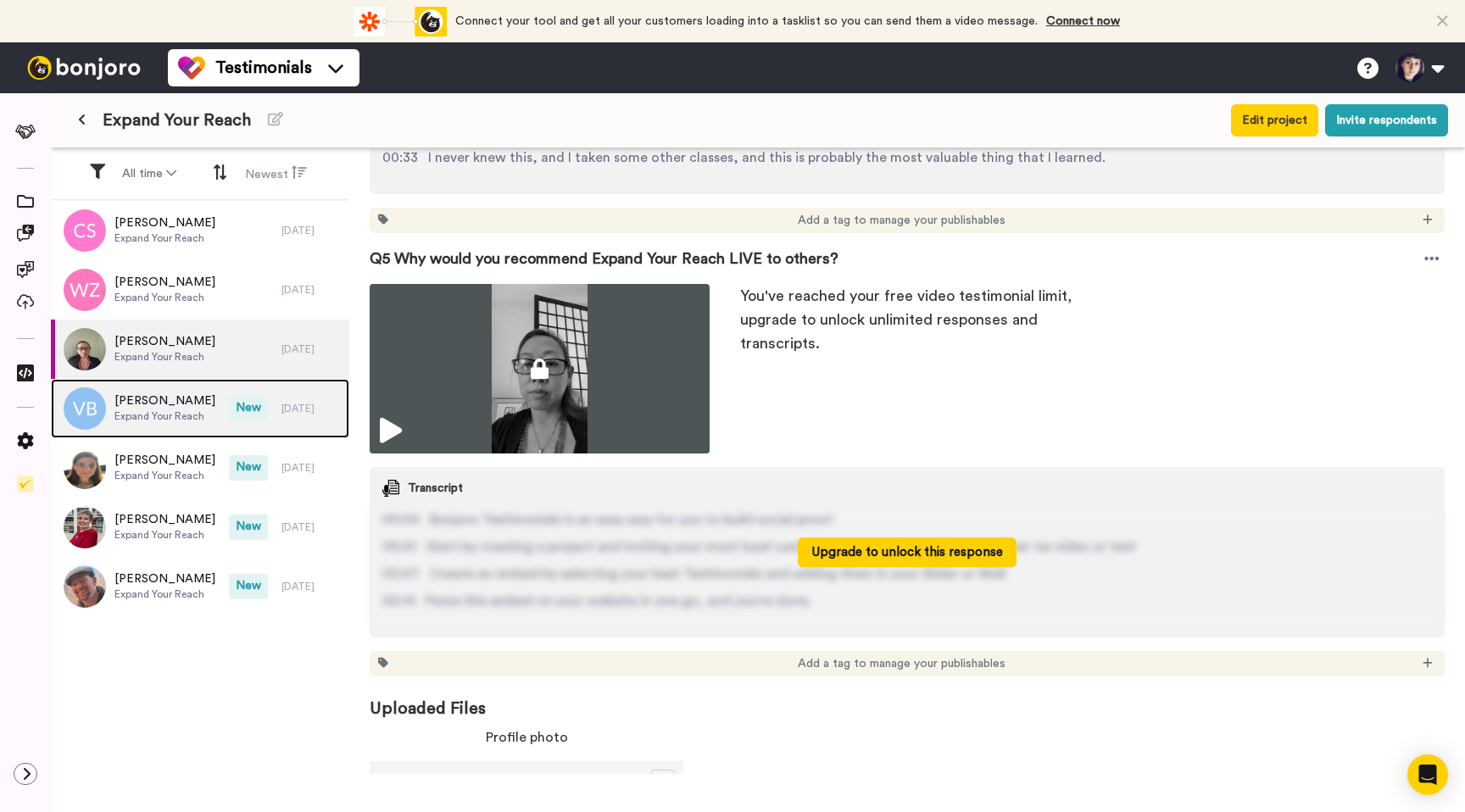
click at [147, 411] on span "Expand Your Reach" at bounding box center [165, 416] width 101 height 14
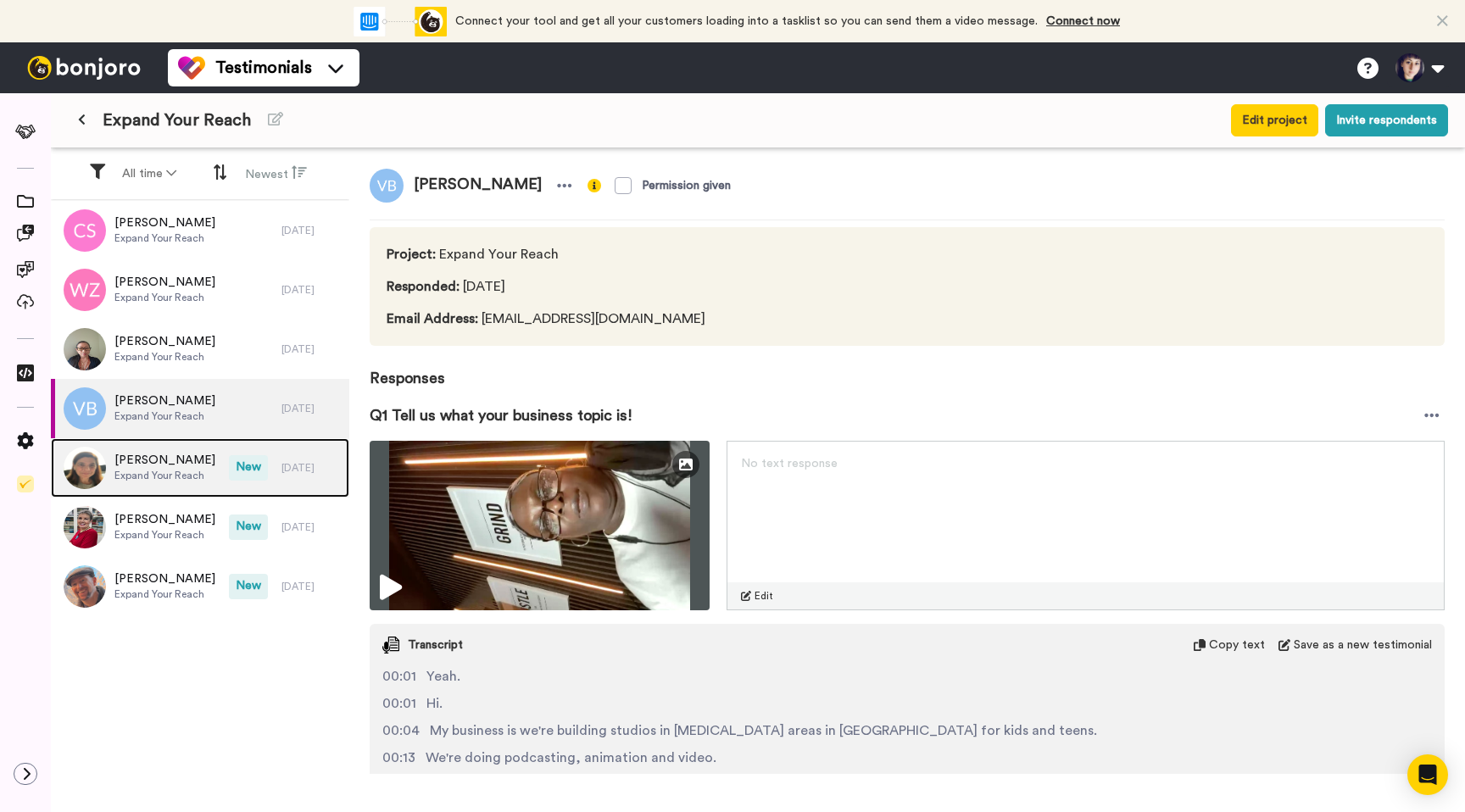
click at [168, 477] on span "Expand Your Reach" at bounding box center [165, 476] width 101 height 14
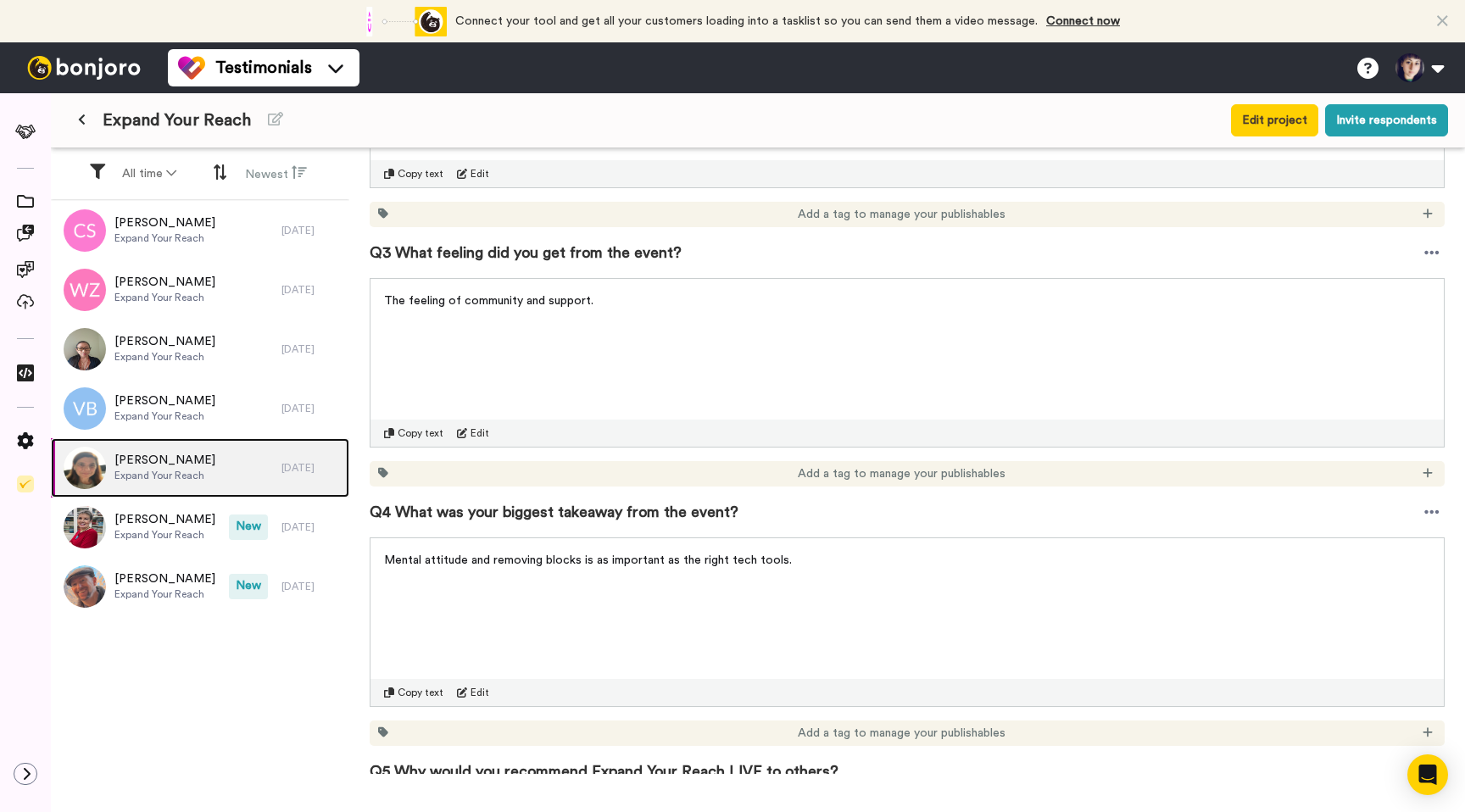
scroll to position [668, 0]
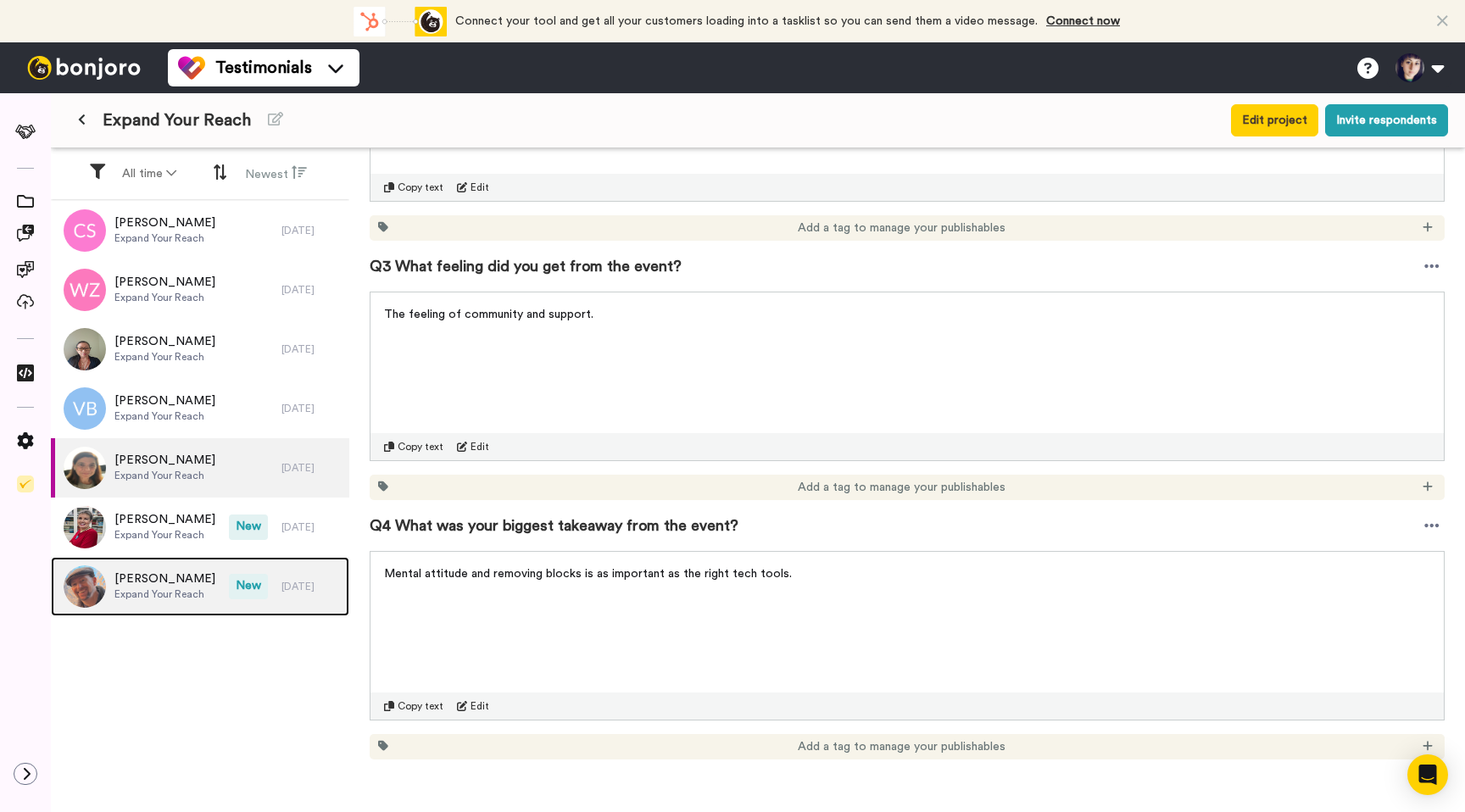
click at [147, 598] on span "Expand Your Reach" at bounding box center [165, 594] width 101 height 14
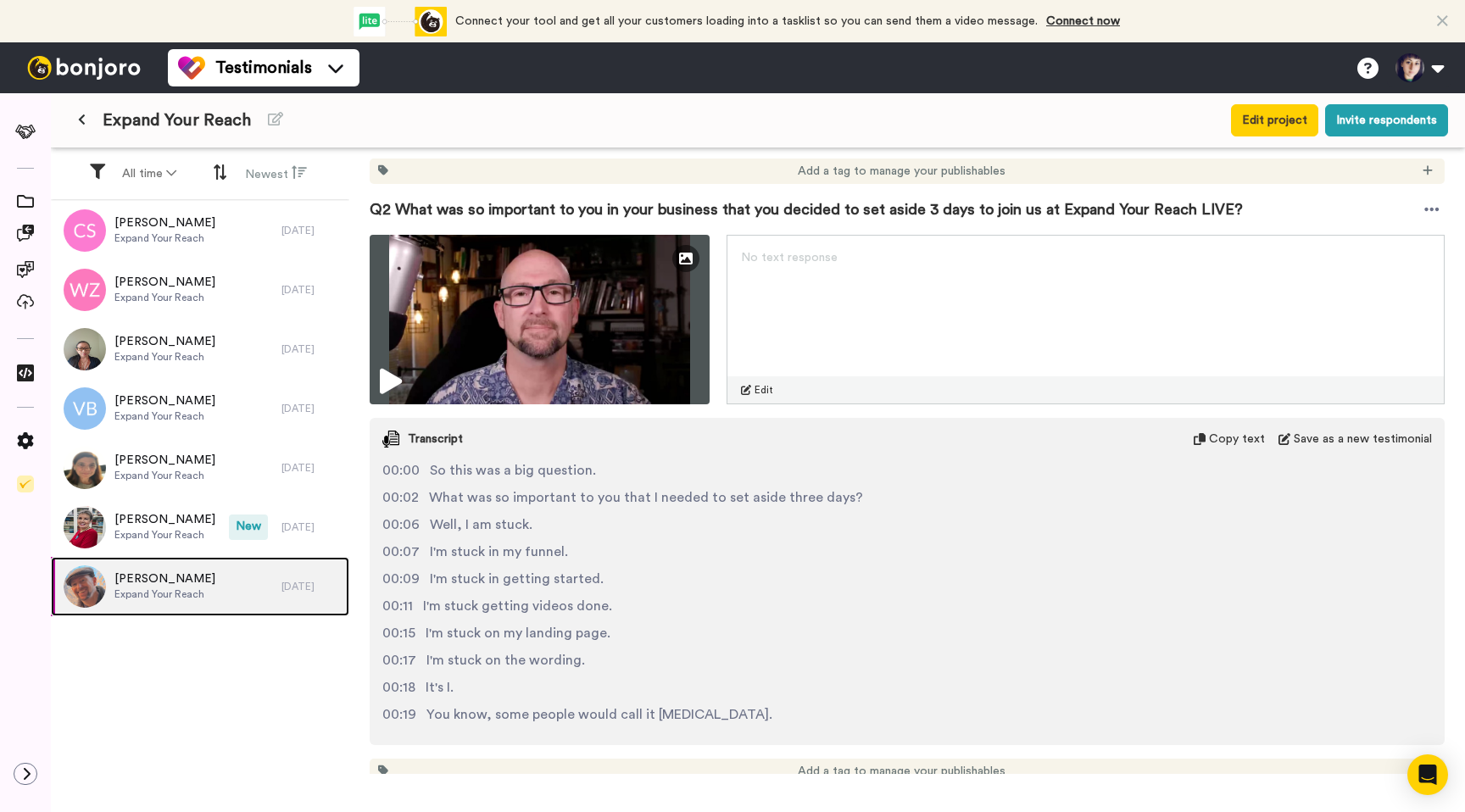
scroll to position [595, 0]
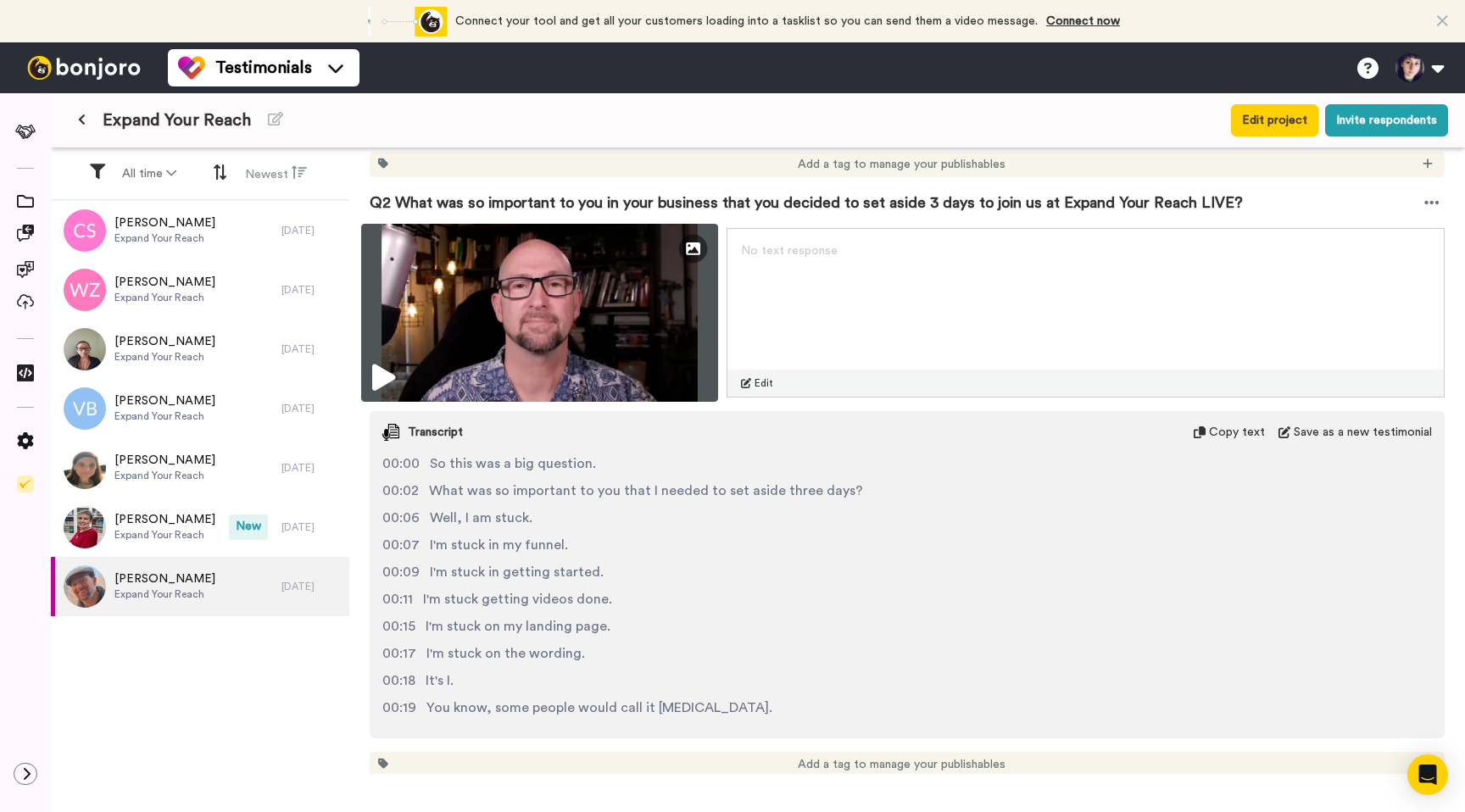
click at [384, 373] on icon at bounding box center [384, 378] width 23 height 27
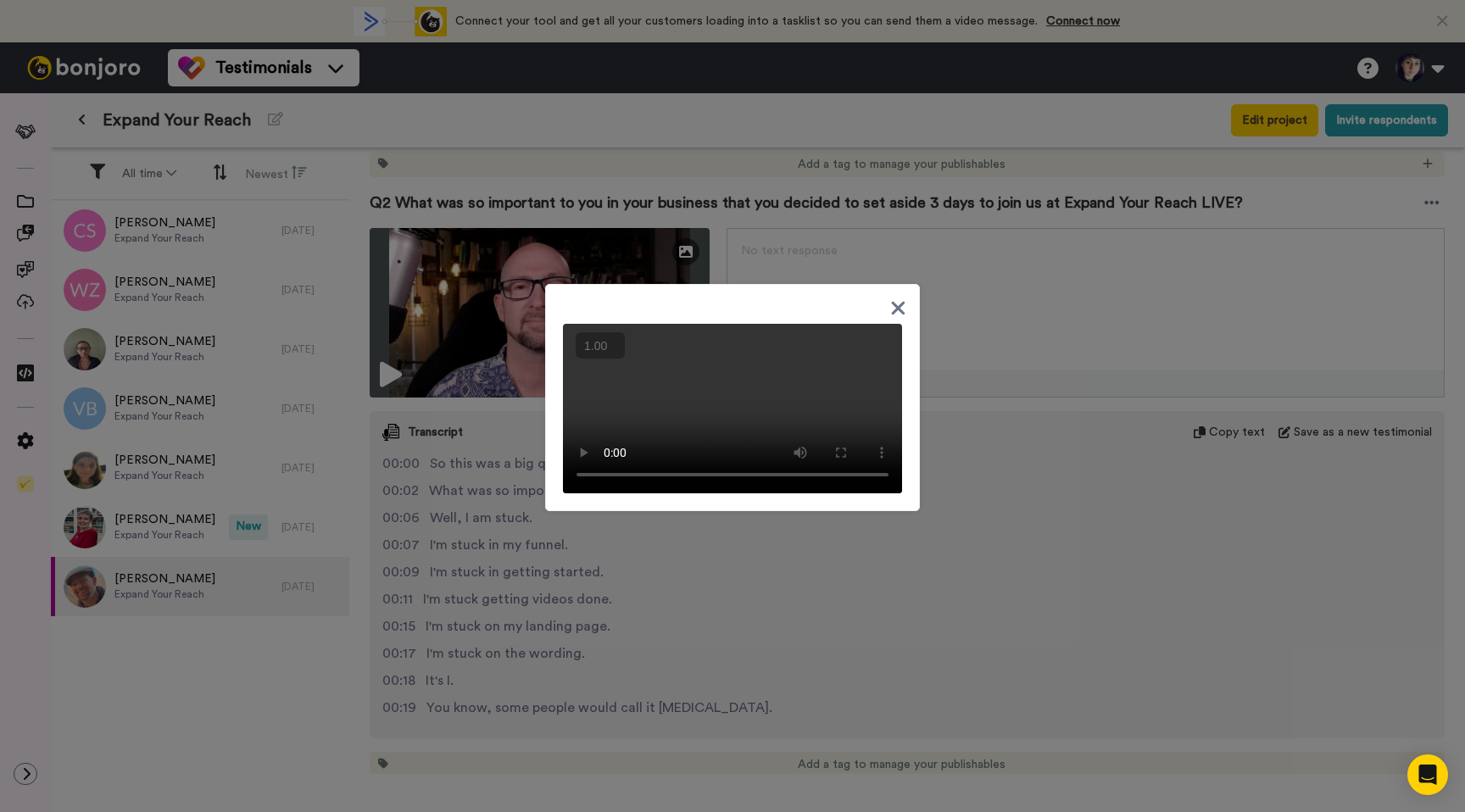
click at [0, 0] on button "+" at bounding box center [0, 0] width 0 height 0
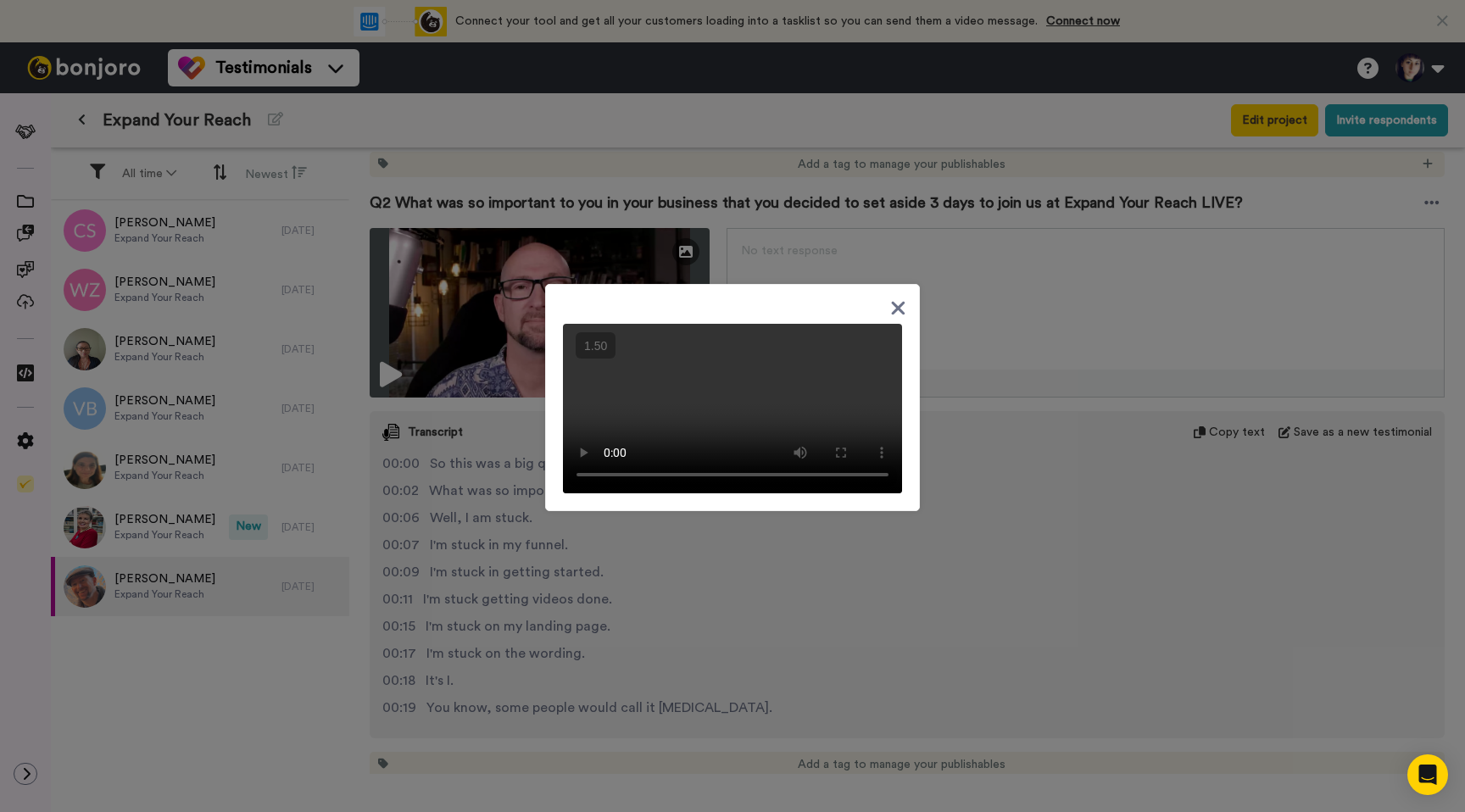
click at [901, 302] on icon at bounding box center [899, 309] width 14 height 14
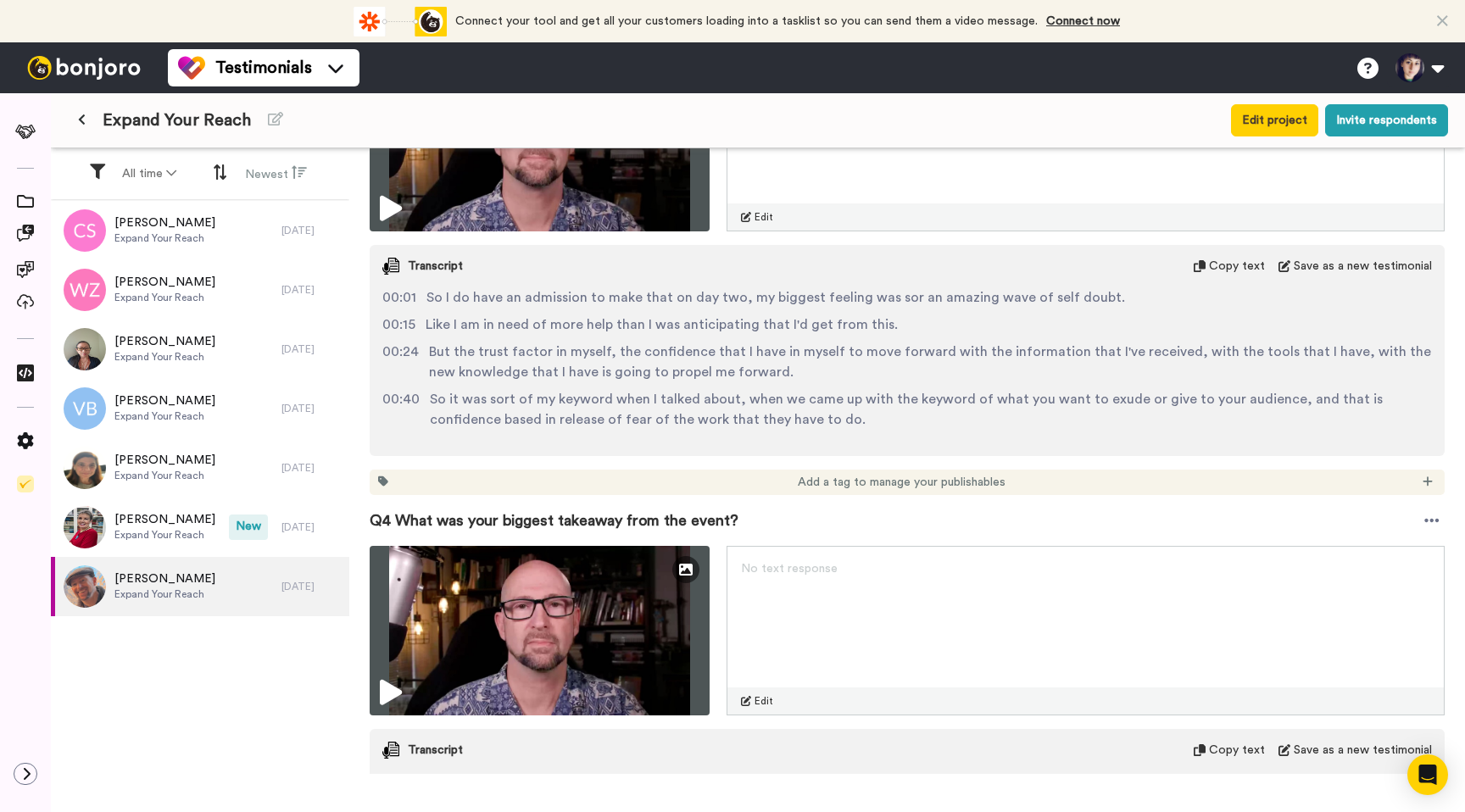
scroll to position [1342, 0]
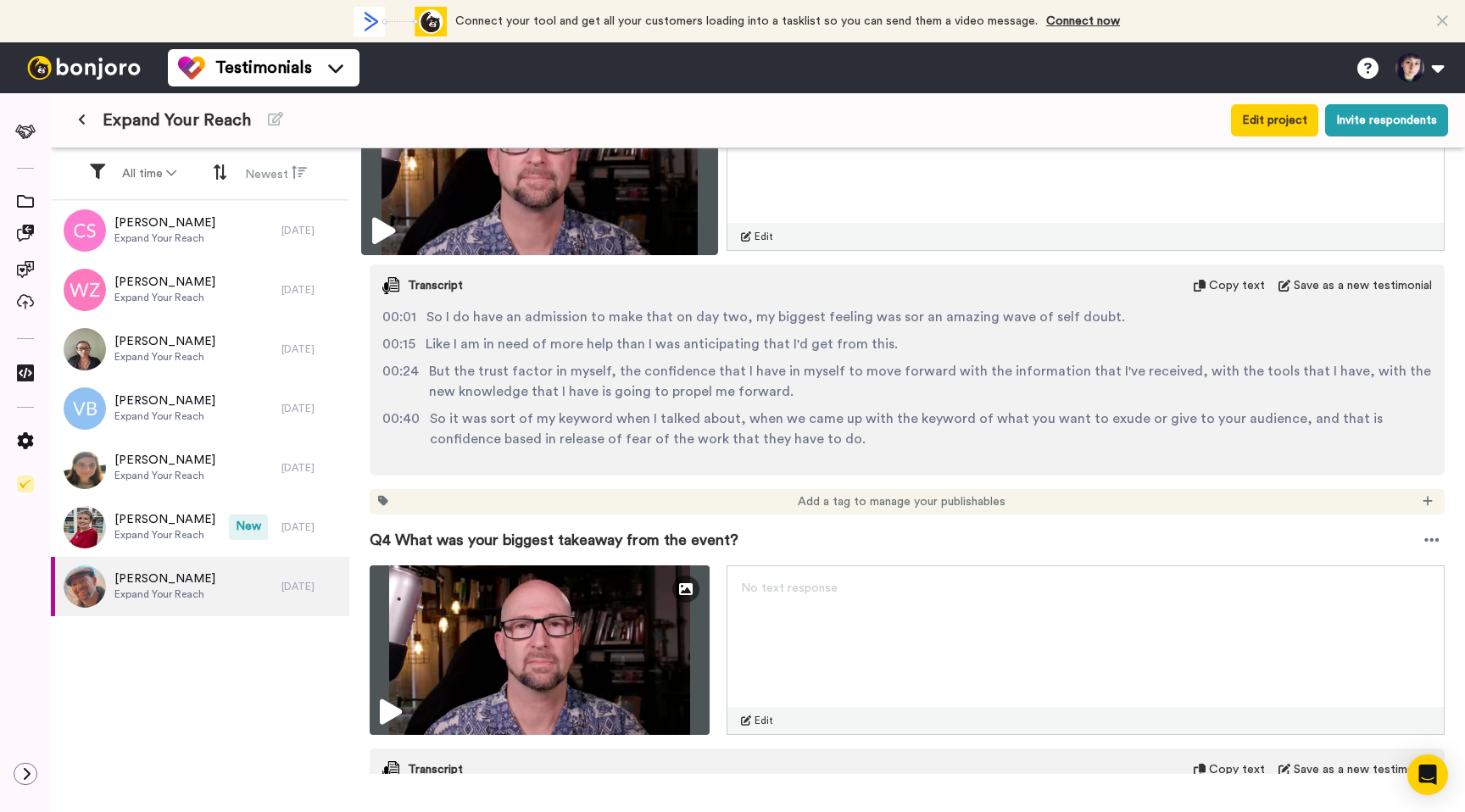
click at [384, 229] on icon at bounding box center [384, 231] width 23 height 27
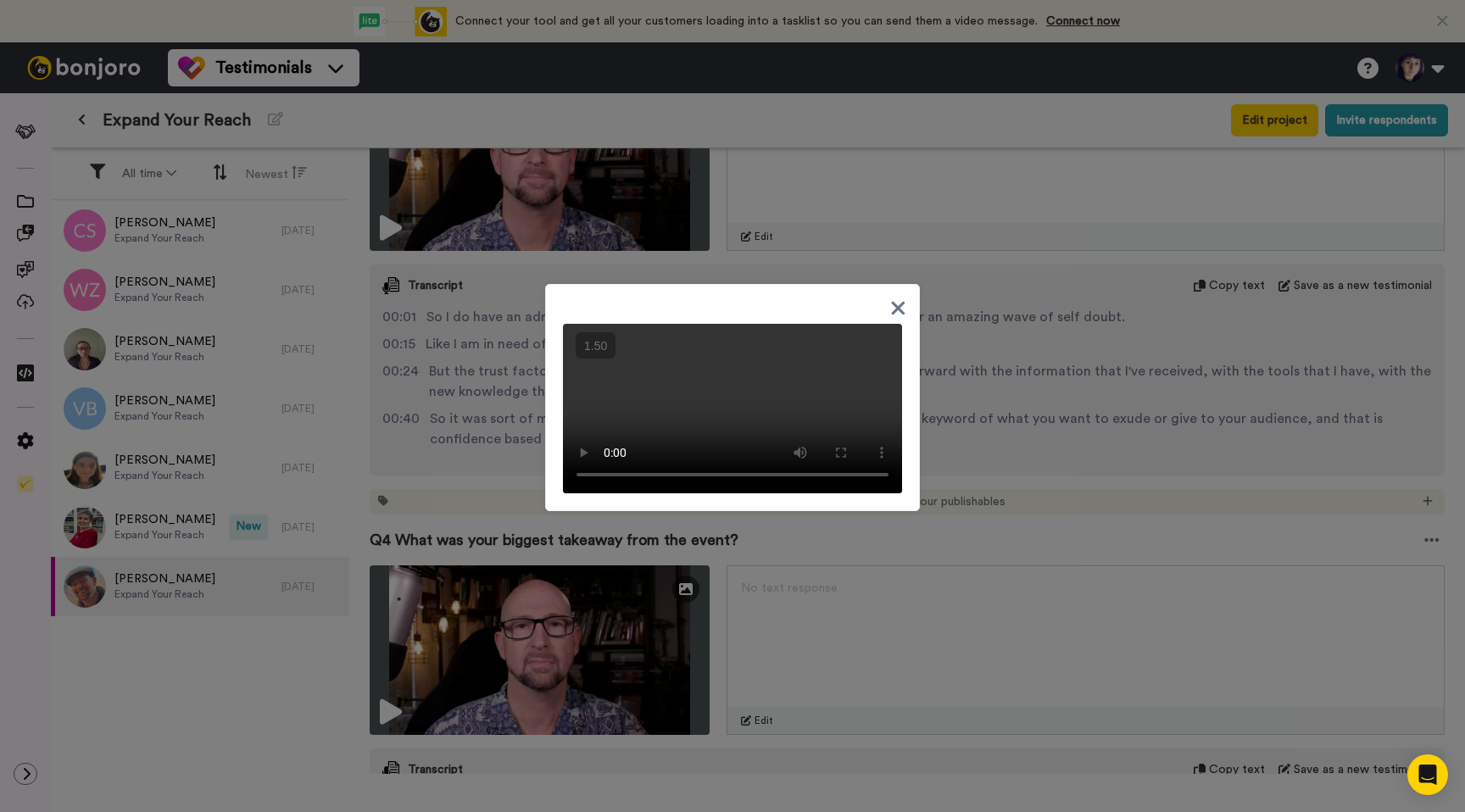
click at [893, 298] on icon at bounding box center [898, 308] width 17 height 21
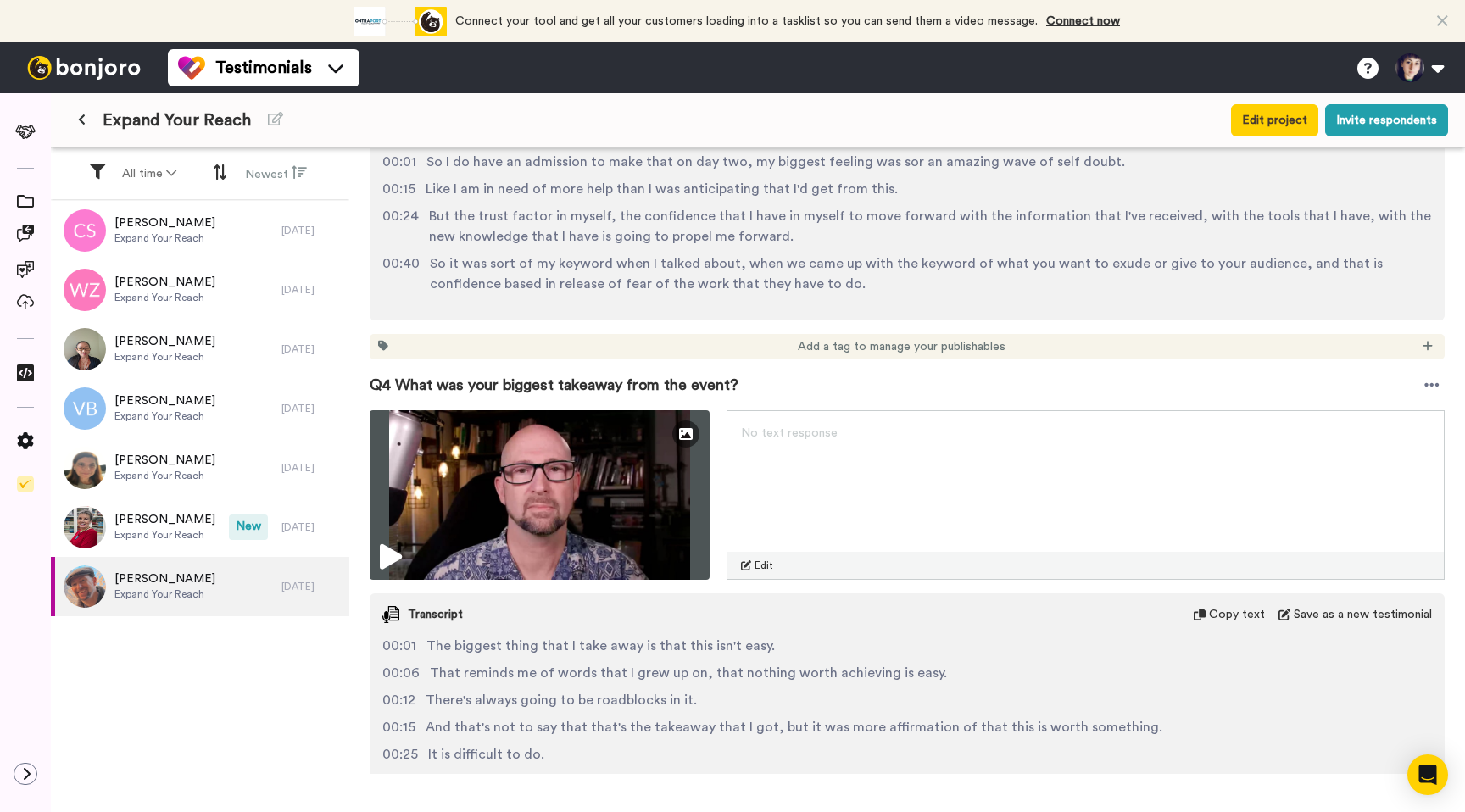
scroll to position [1603, 0]
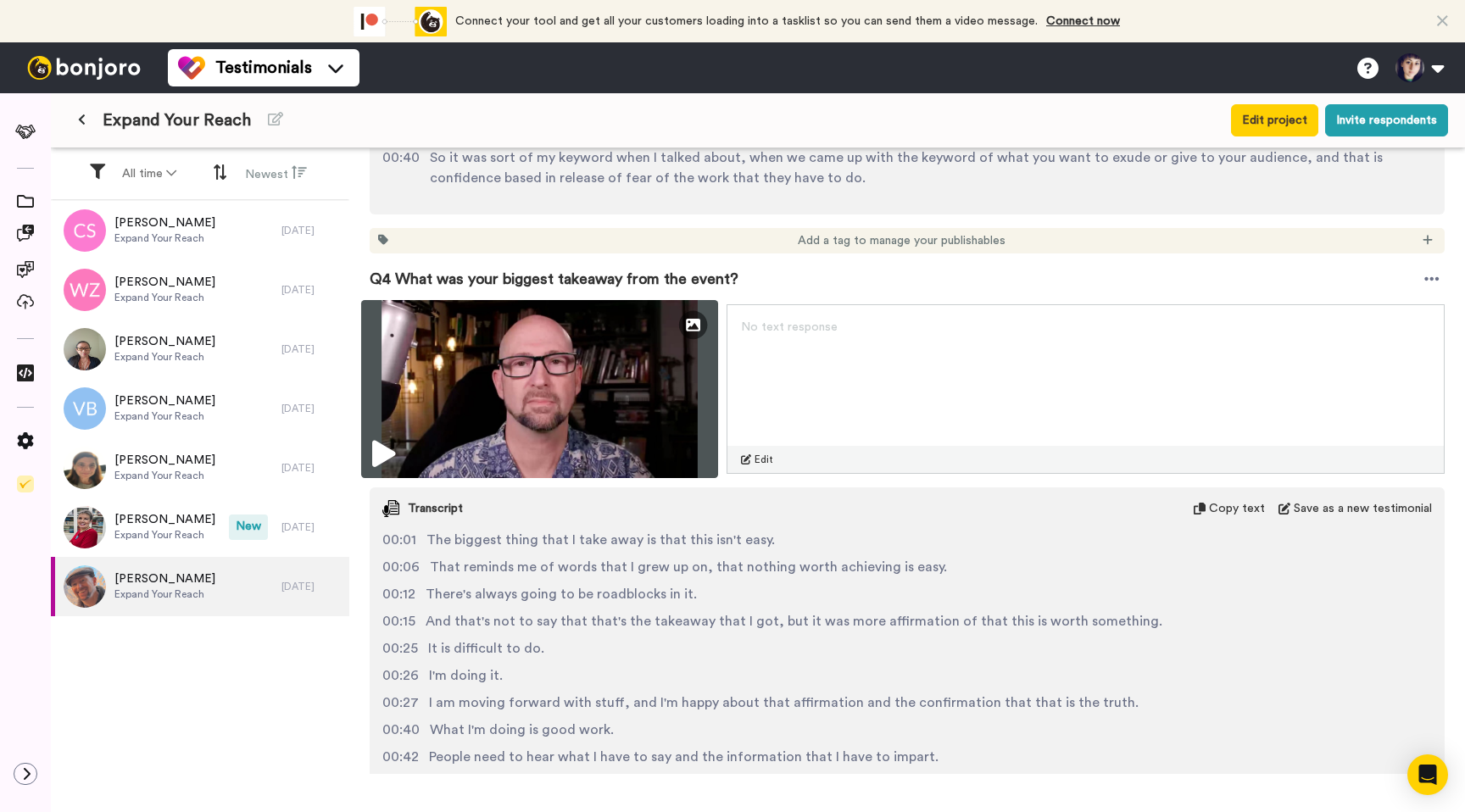
click at [420, 463] on img at bounding box center [540, 389] width 357 height 178
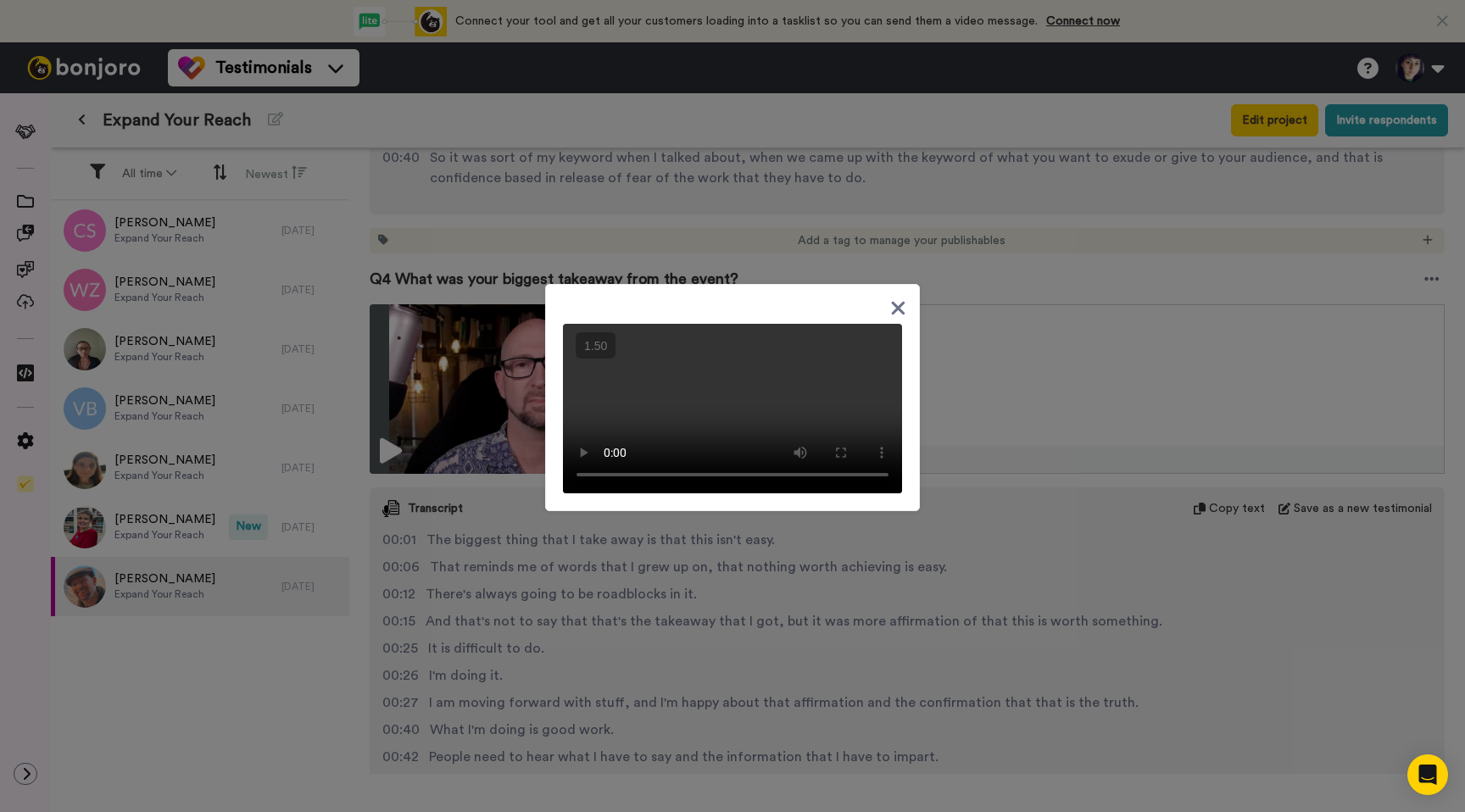
click at [898, 302] on icon at bounding box center [899, 309] width 14 height 14
